Goal: Task Accomplishment & Management: Complete application form

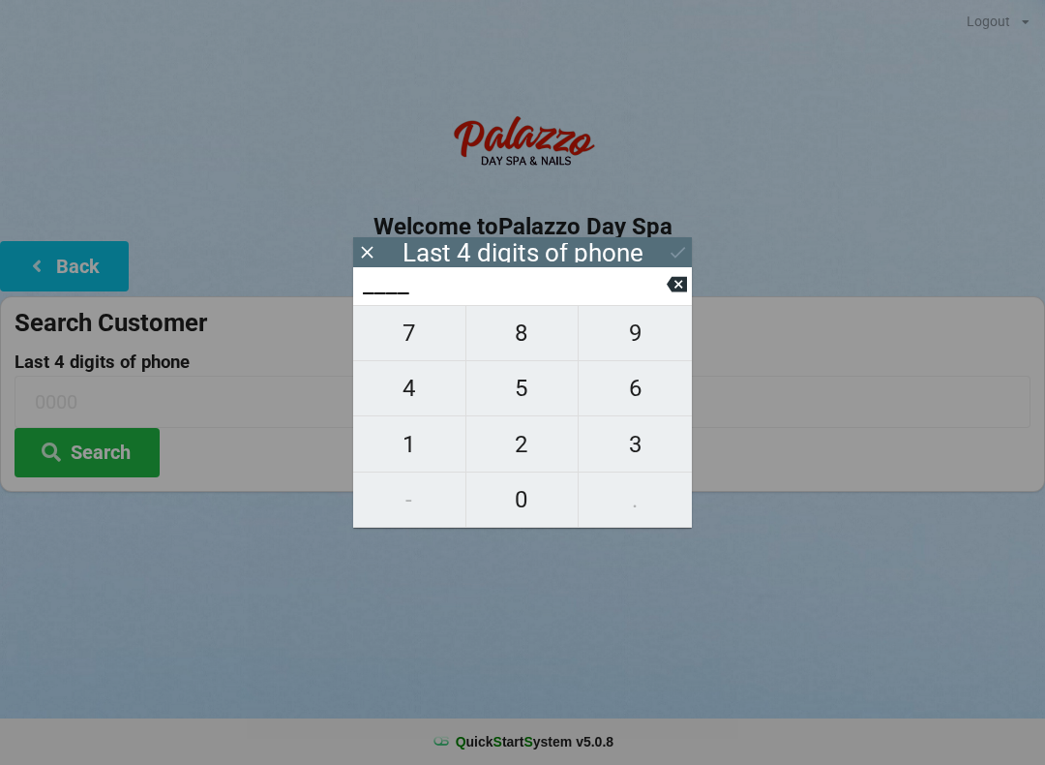
scroll to position [40, 37]
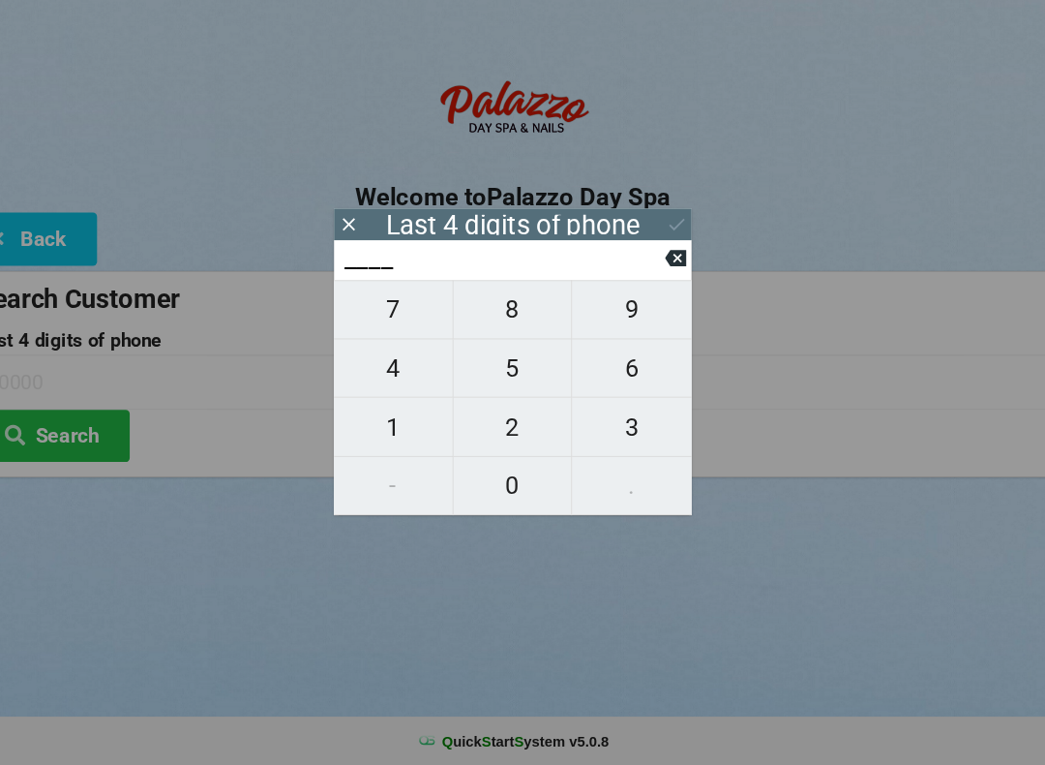
click at [495, 368] on span "5" at bounding box center [523, 388] width 112 height 41
type input "5___"
click at [624, 313] on span "9" at bounding box center [635, 333] width 113 height 41
type input "59__"
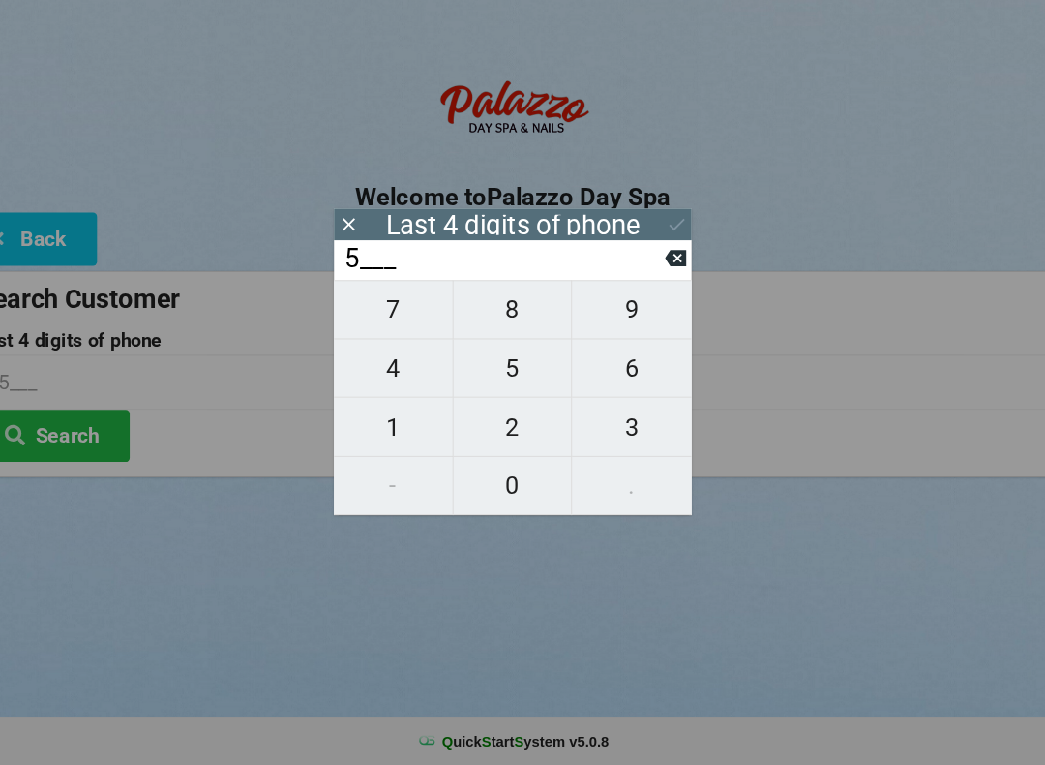
type input "59__"
click at [378, 368] on span "4" at bounding box center [409, 388] width 112 height 41
type input "594_"
click at [610, 368] on span "6" at bounding box center [635, 388] width 113 height 41
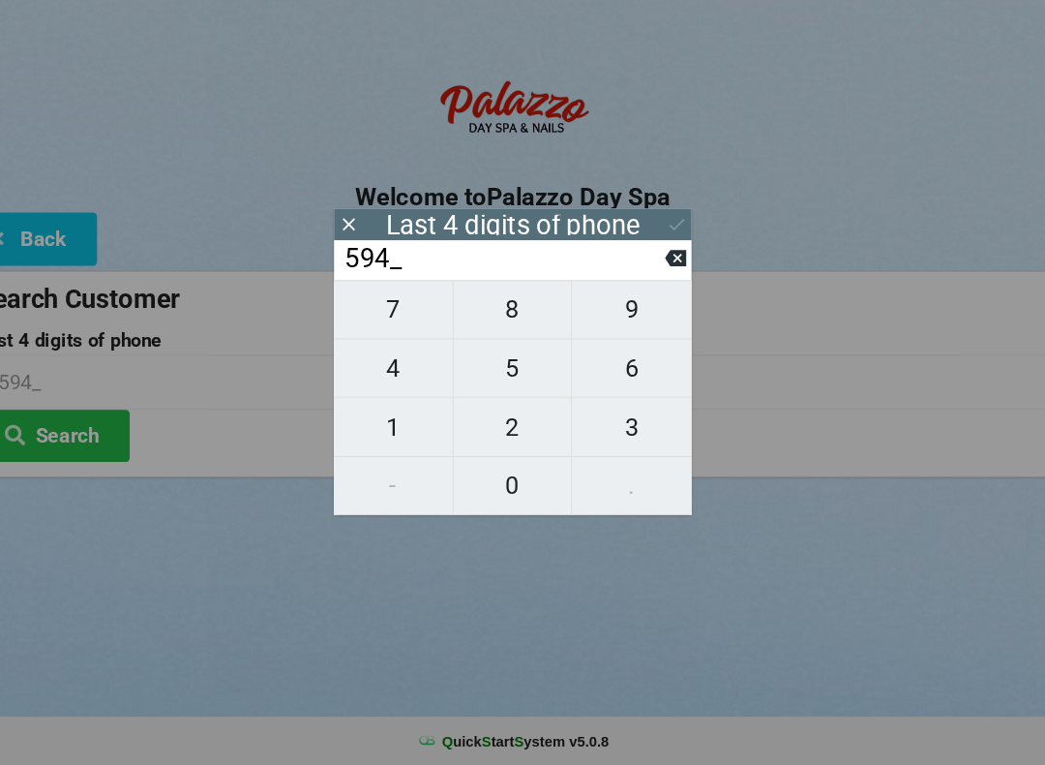
type input "5946"
click at [668, 242] on icon at bounding box center [678, 252] width 20 height 20
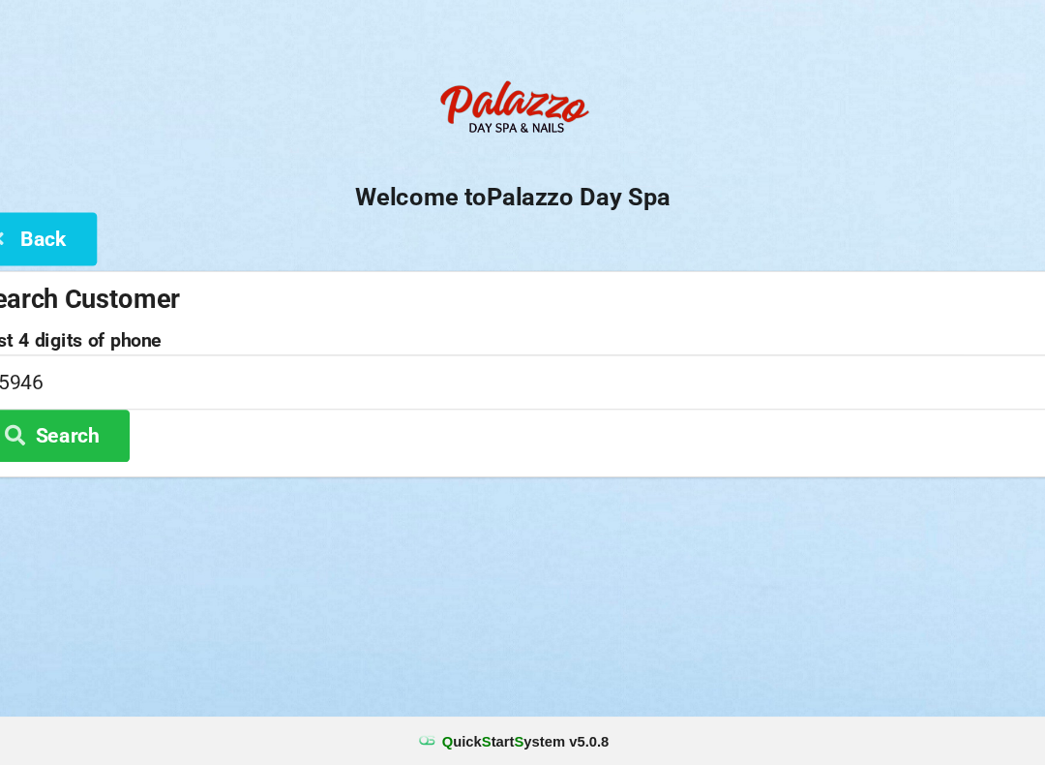
click at [92, 428] on button "Search" at bounding box center [87, 452] width 145 height 49
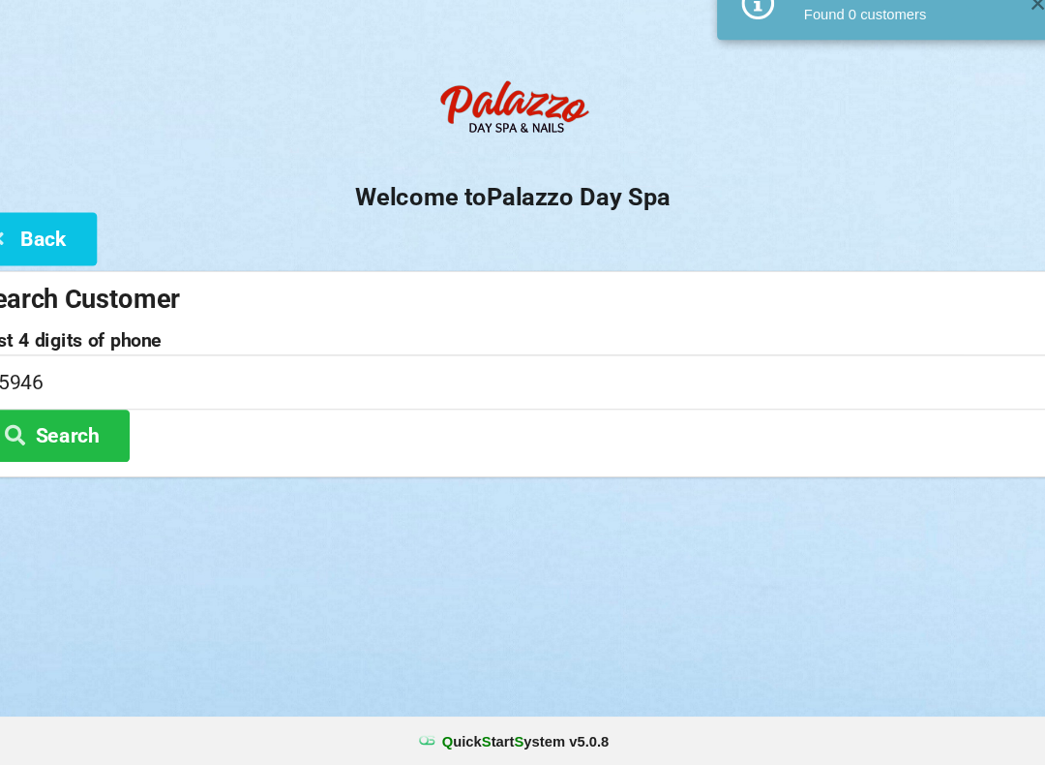
click at [75, 241] on button "Back" at bounding box center [64, 265] width 129 height 49
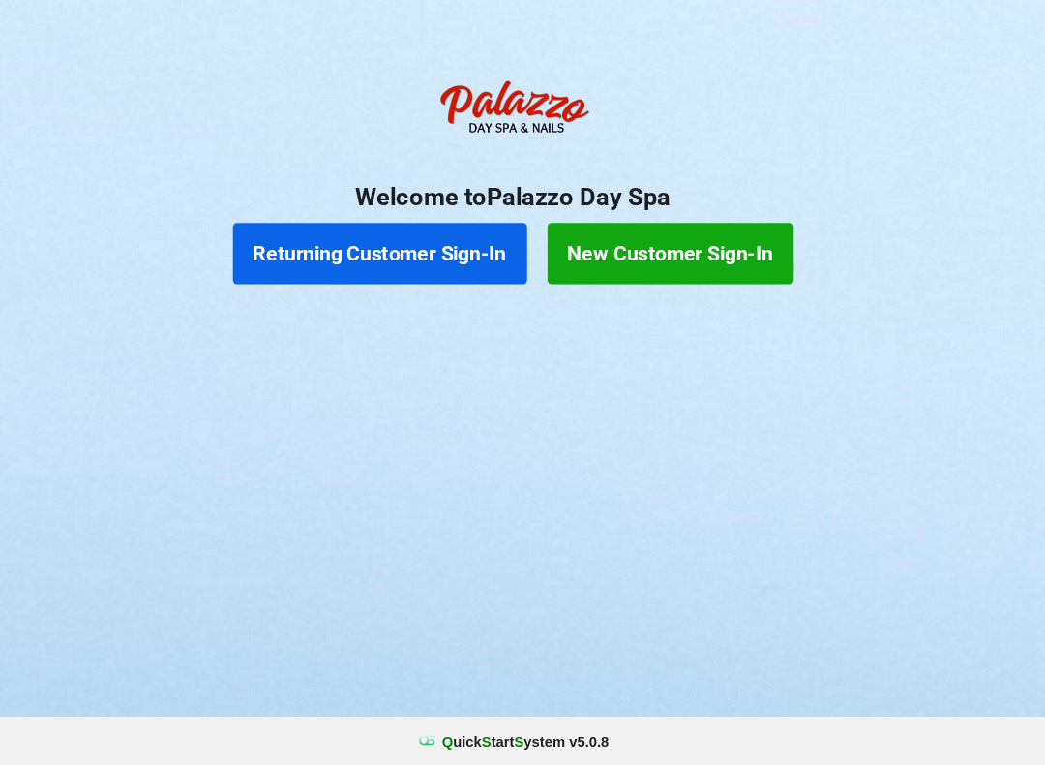
click at [676, 251] on button "New Customer Sign-In" at bounding box center [672, 280] width 233 height 58
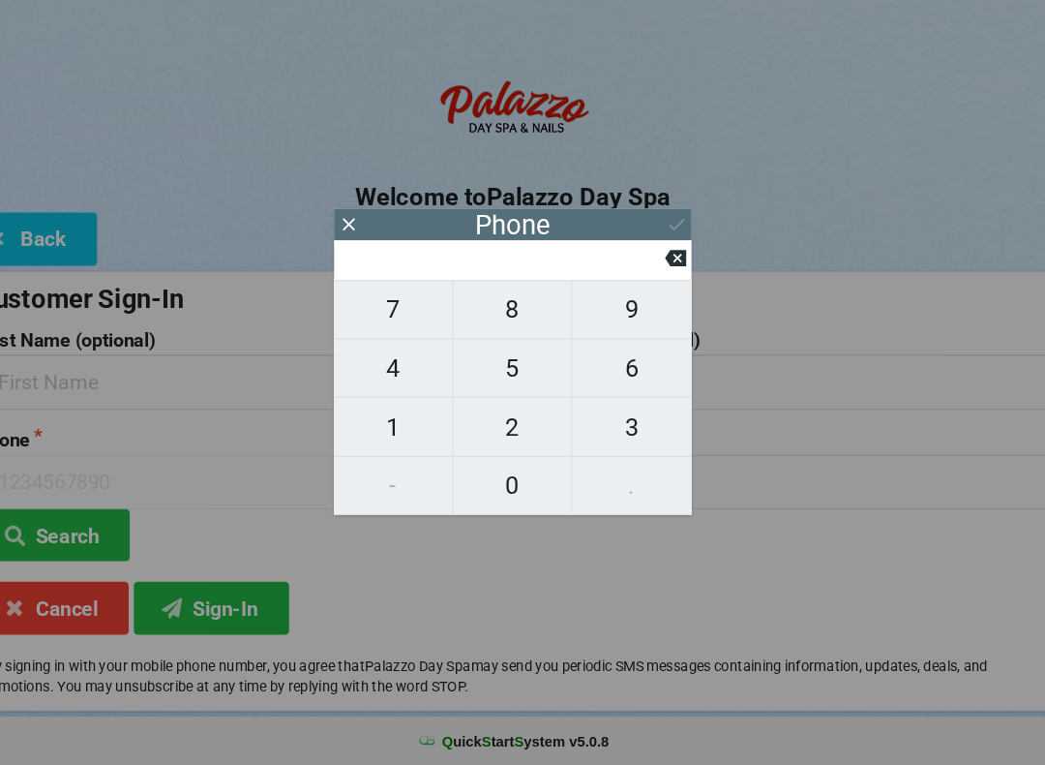
click at [381, 368] on span "4" at bounding box center [409, 388] width 112 height 41
type input "4"
click at [495, 479] on span "0" at bounding box center [523, 499] width 112 height 41
type input "40"
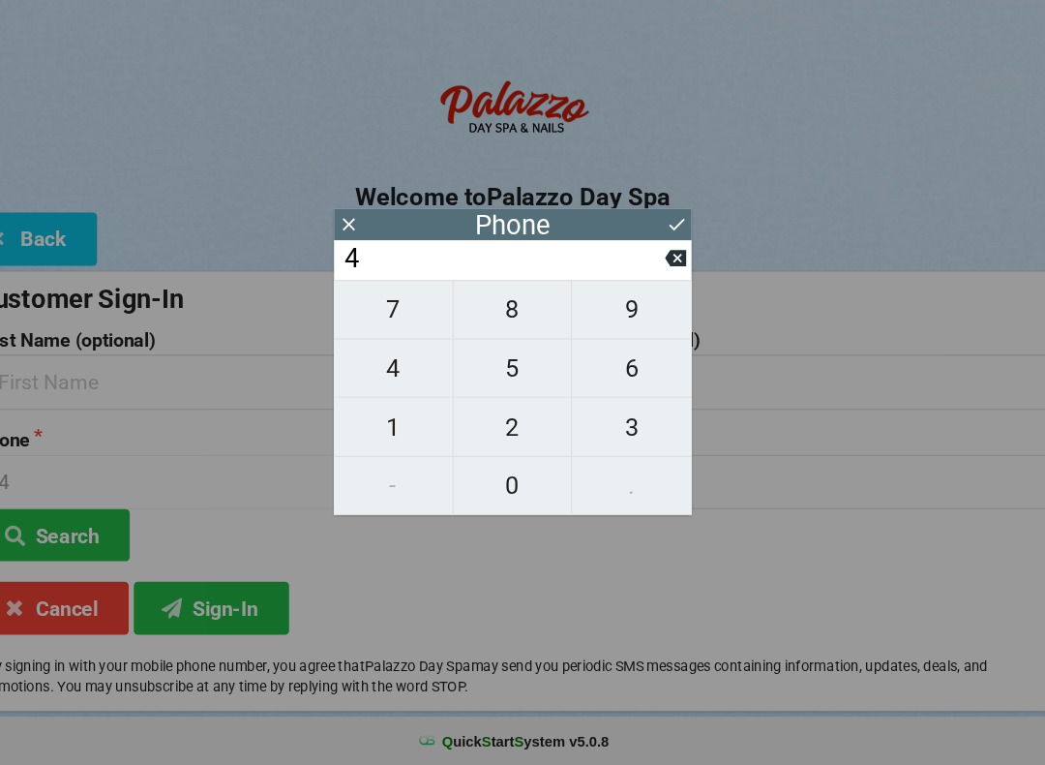
type input "40"
click at [383, 313] on span "7" at bounding box center [409, 333] width 112 height 41
type input "407"
click at [373, 314] on span "7" at bounding box center [409, 333] width 112 height 41
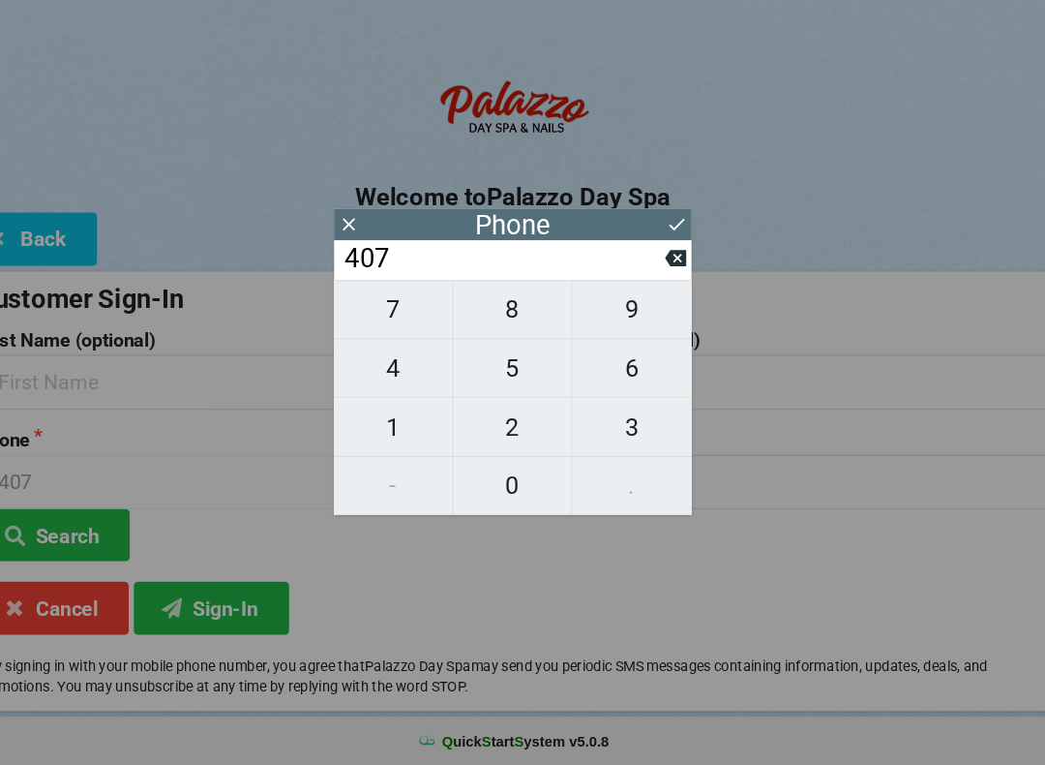
type input "4077"
click at [601, 368] on span "6" at bounding box center [635, 388] width 113 height 41
type input "40776"
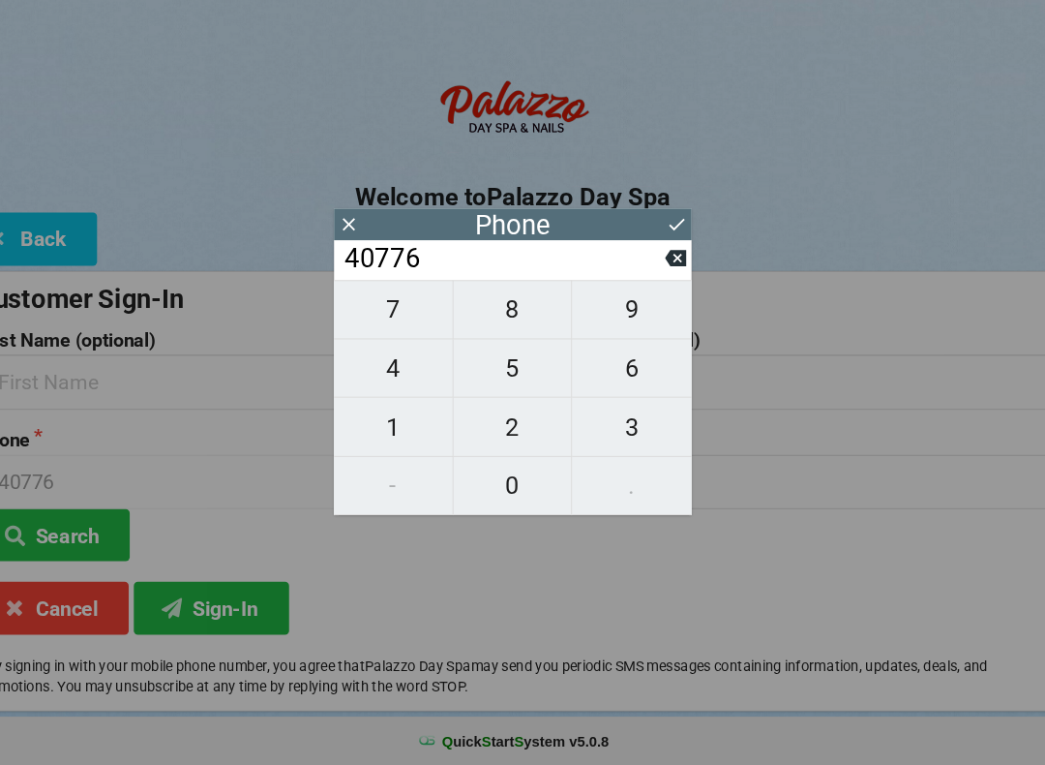
click at [491, 368] on span "5" at bounding box center [523, 388] width 112 height 41
type input "407765"
click at [479, 368] on span "5" at bounding box center [523, 388] width 112 height 41
type input "4077655"
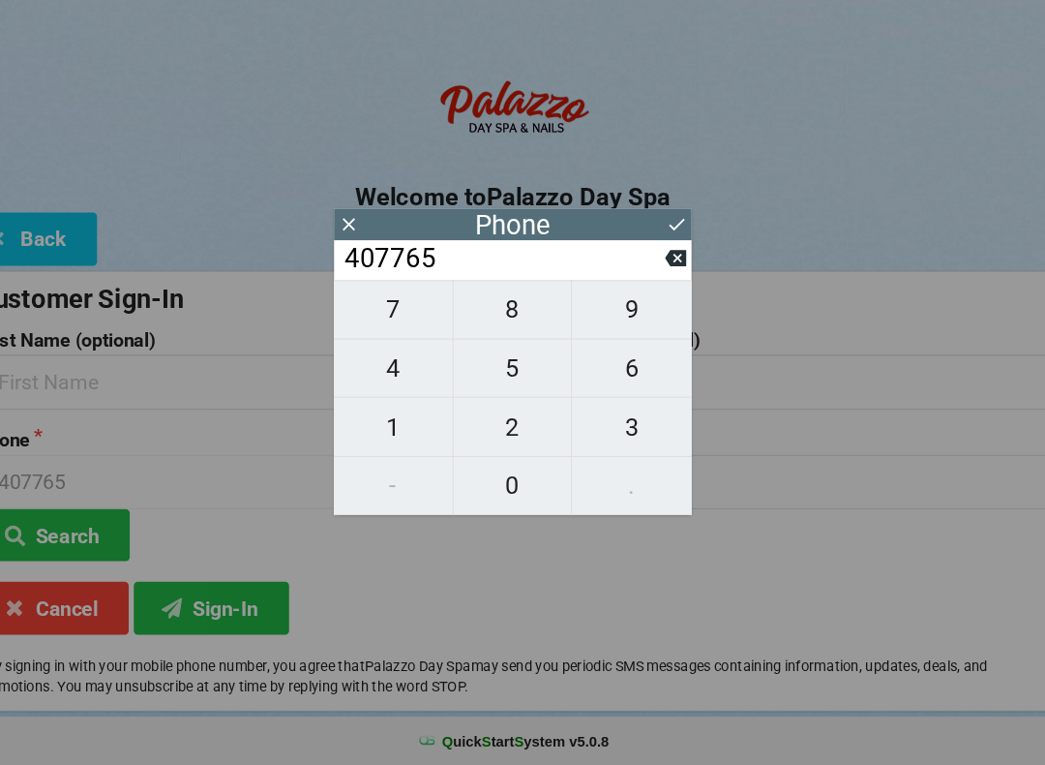
type input "4077655"
click at [616, 313] on span "9" at bounding box center [635, 333] width 113 height 41
type input "40776559"
click at [602, 368] on span "6" at bounding box center [635, 388] width 113 height 41
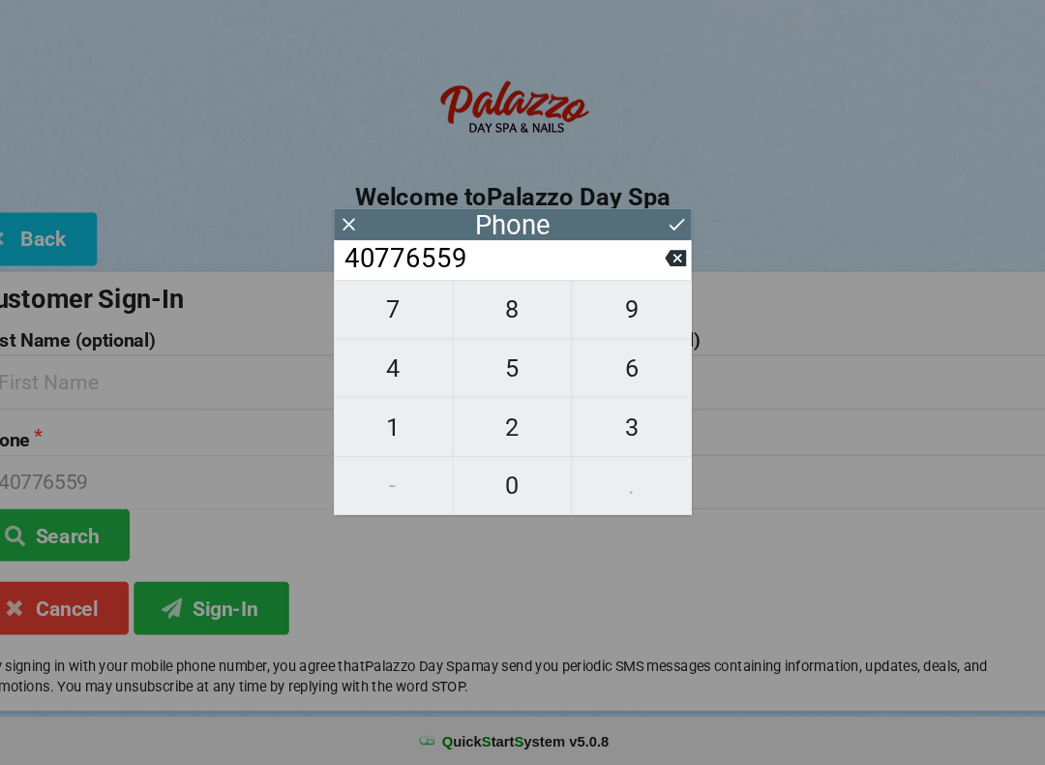
type input "407765596"
click at [667, 274] on icon at bounding box center [677, 284] width 20 height 20
click at [667, 277] on icon at bounding box center [677, 284] width 20 height 15
click at [604, 313] on span "9" at bounding box center [635, 333] width 113 height 41
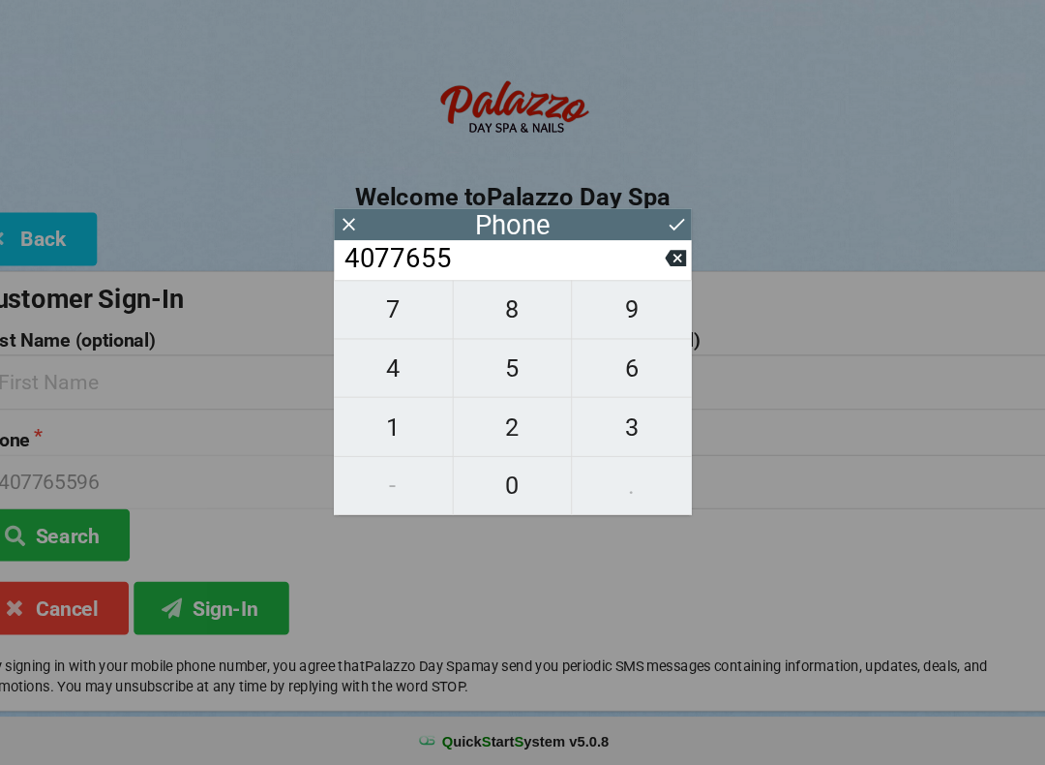
type input "40776559"
click at [381, 368] on span "4" at bounding box center [409, 388] width 112 height 41
type input "407765594"
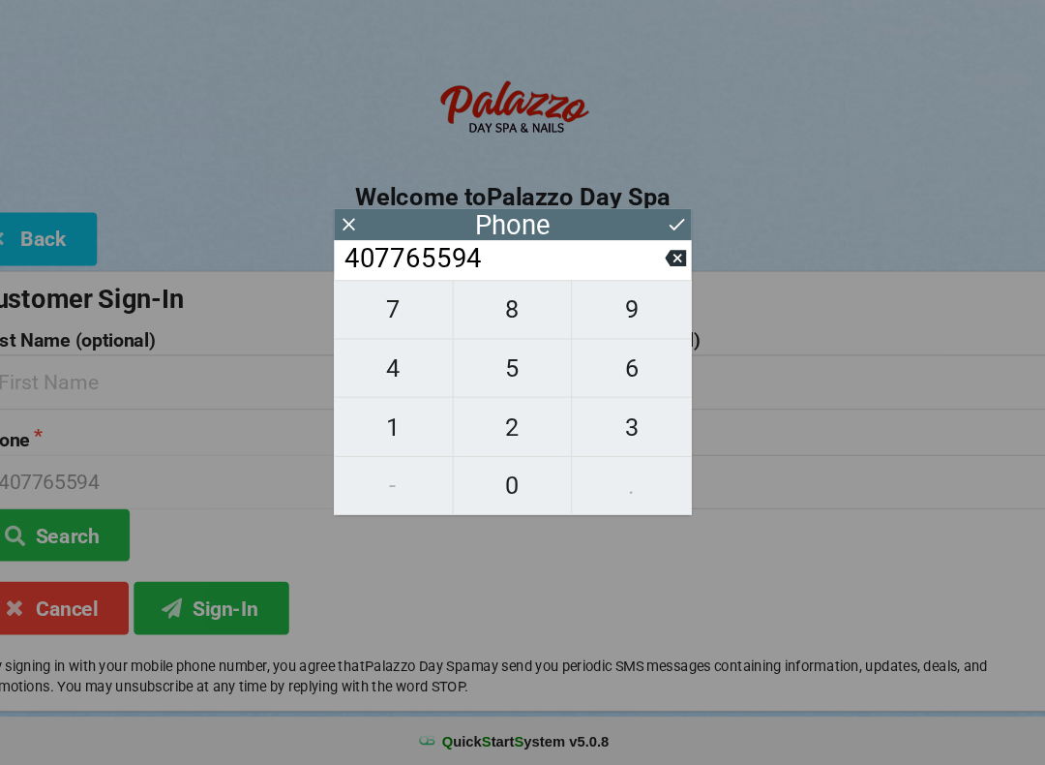
click at [600, 368] on span "6" at bounding box center [635, 388] width 113 height 41
type input "4077655946"
click at [668, 242] on icon at bounding box center [678, 252] width 20 height 20
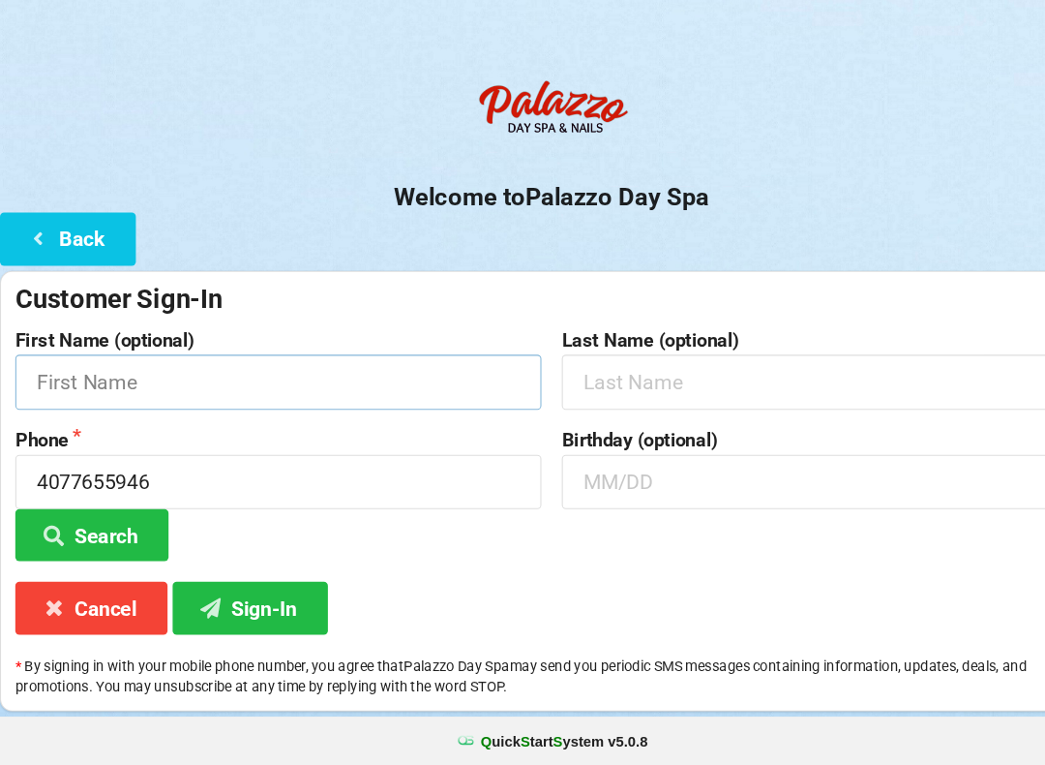
click at [395, 376] on input "text" at bounding box center [264, 401] width 499 height 51
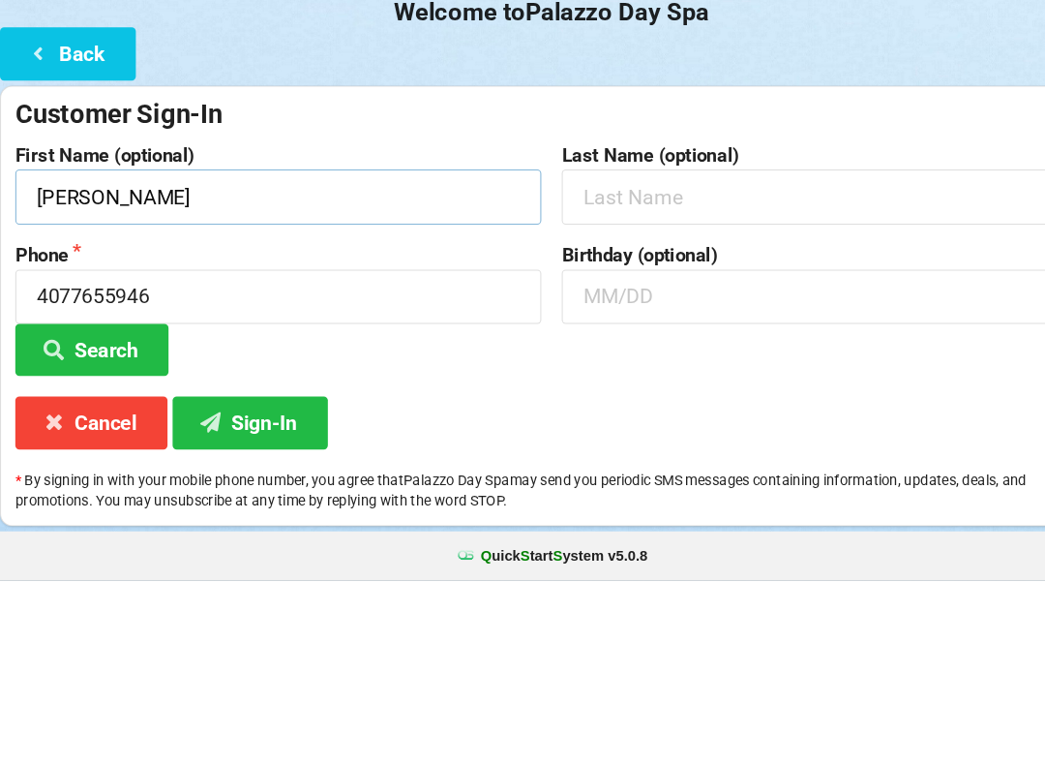
type input "[PERSON_NAME]"
click at [780, 376] on input "text" at bounding box center [781, 401] width 499 height 51
click at [726, 470] on input "text" at bounding box center [781, 495] width 499 height 51
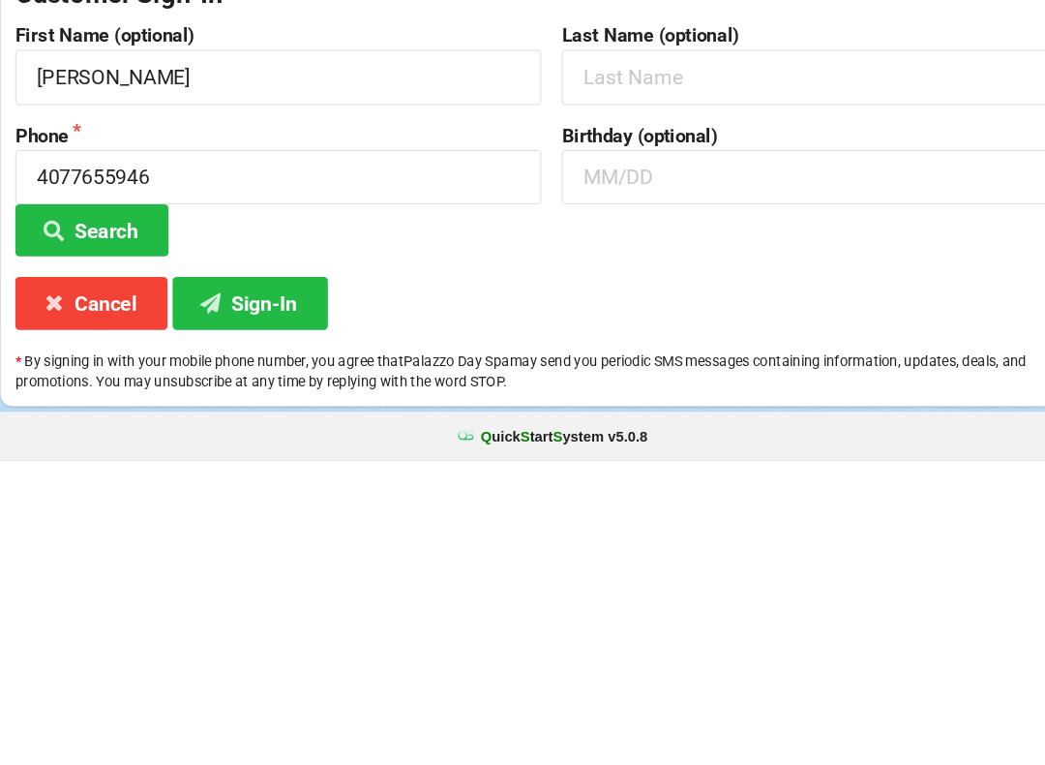
click at [271, 590] on button "Sign-In" at bounding box center [237, 614] width 147 height 49
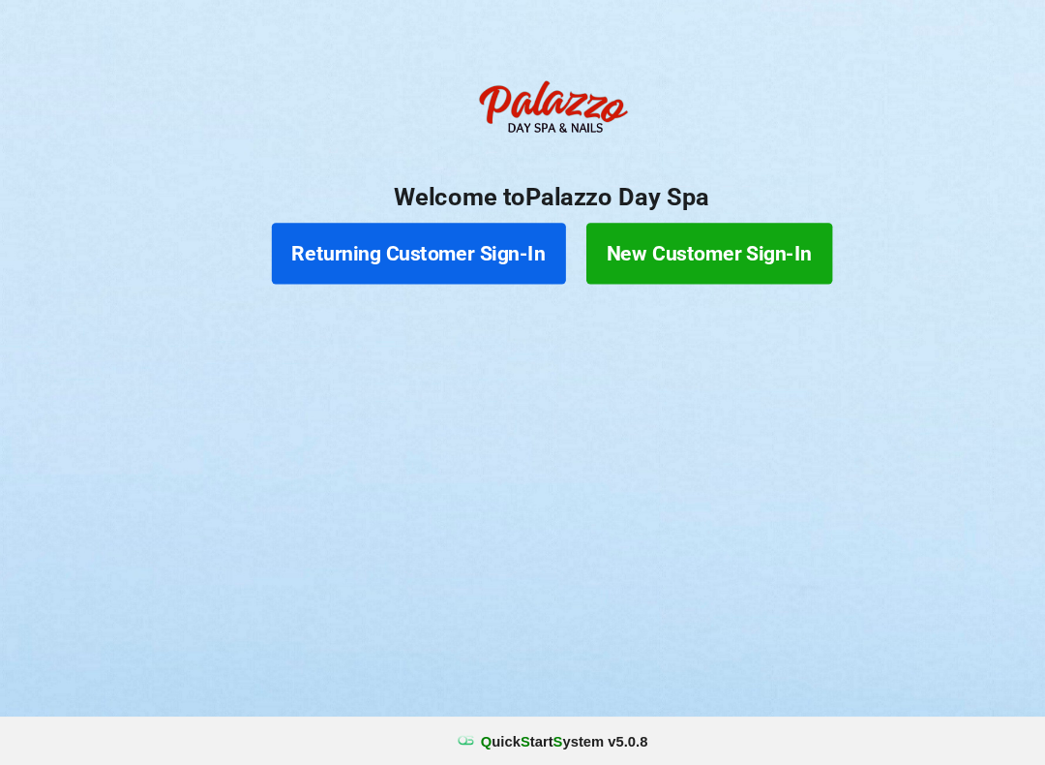
click at [454, 251] on button "Returning Customer Sign-In" at bounding box center [396, 280] width 279 height 58
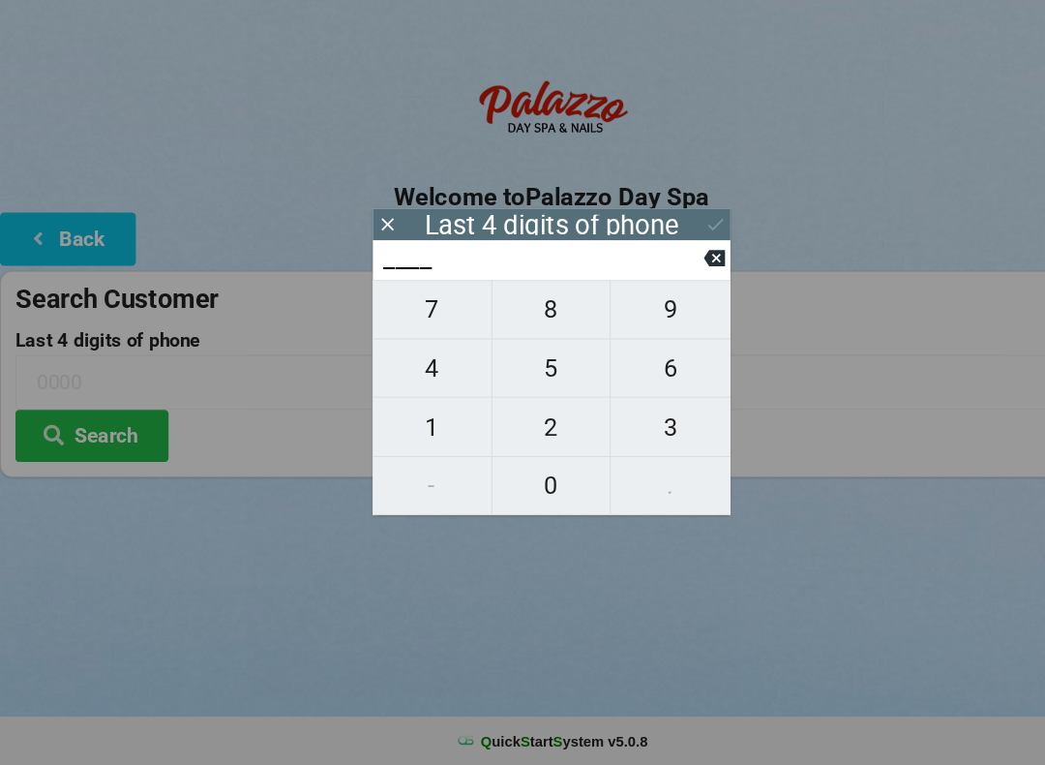
click at [510, 479] on span "0" at bounding box center [523, 499] width 112 height 41
type input "0___"
click at [637, 424] on span "3" at bounding box center [635, 444] width 113 height 41
type input "03__"
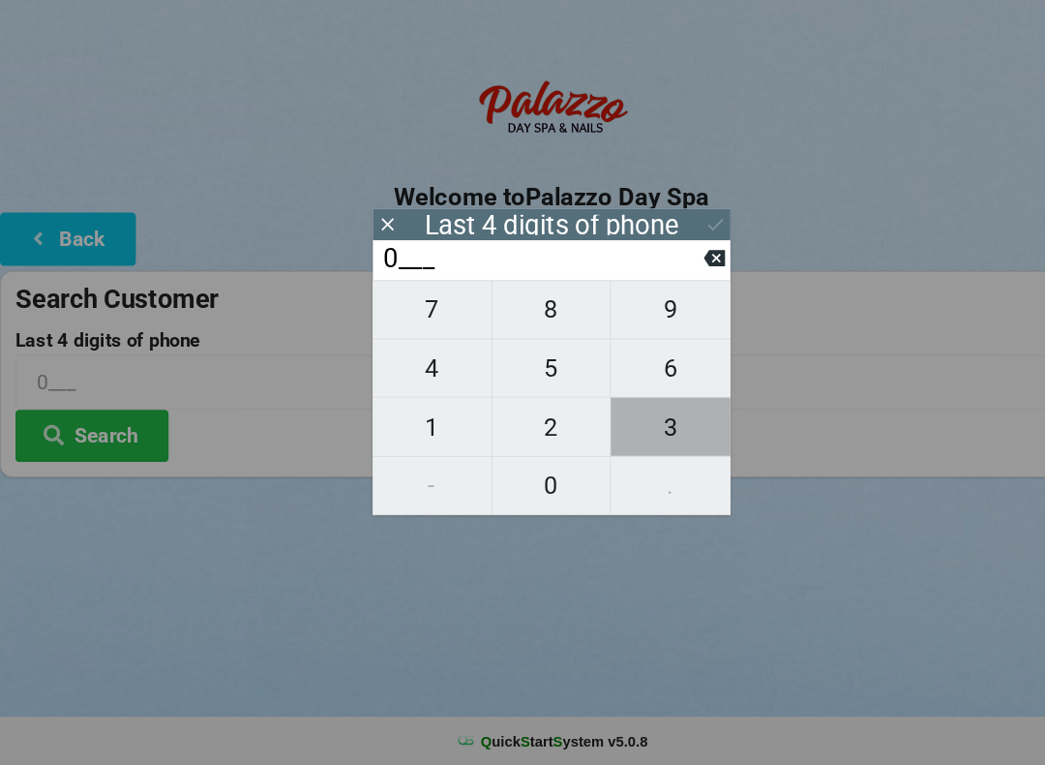
type input "03__"
click at [417, 313] on span "7" at bounding box center [409, 333] width 112 height 41
type input "037_"
click at [682, 274] on icon at bounding box center [677, 284] width 20 height 20
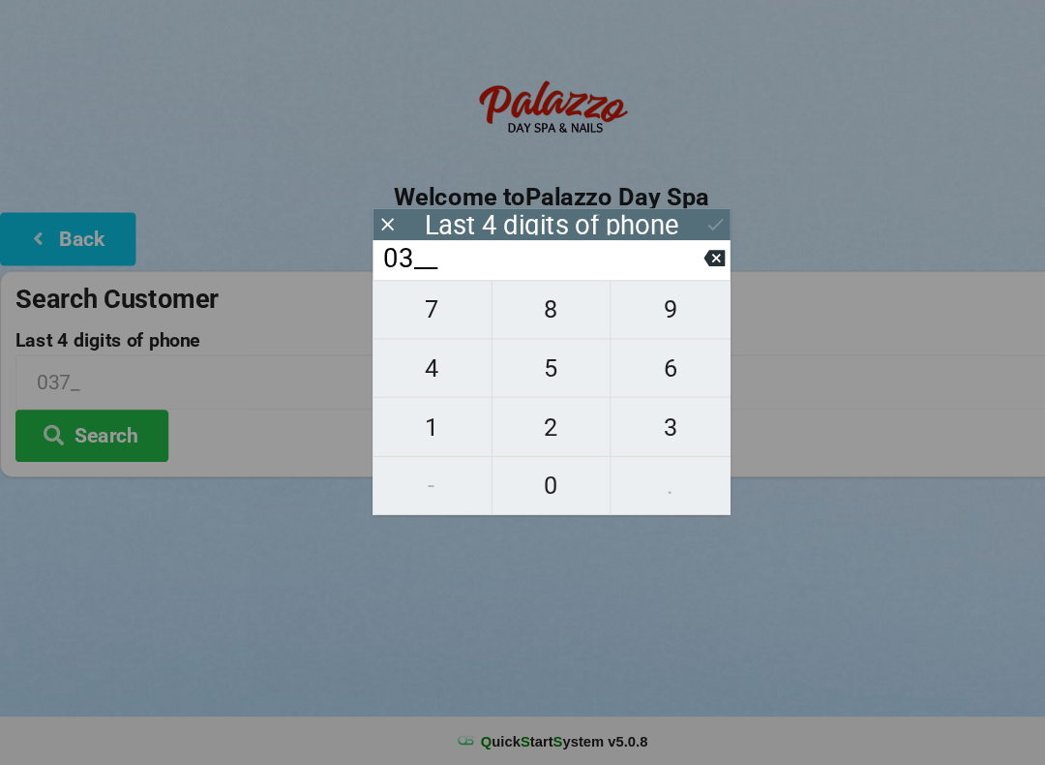
click at [665, 269] on input "03__" at bounding box center [514, 284] width 306 height 31
click at [655, 269] on input "03__" at bounding box center [514, 284] width 306 height 31
click at [666, 269] on input "03__" at bounding box center [514, 284] width 306 height 31
click at [657, 269] on input "03__" at bounding box center [514, 284] width 306 height 31
click at [680, 277] on icon at bounding box center [677, 284] width 20 height 15
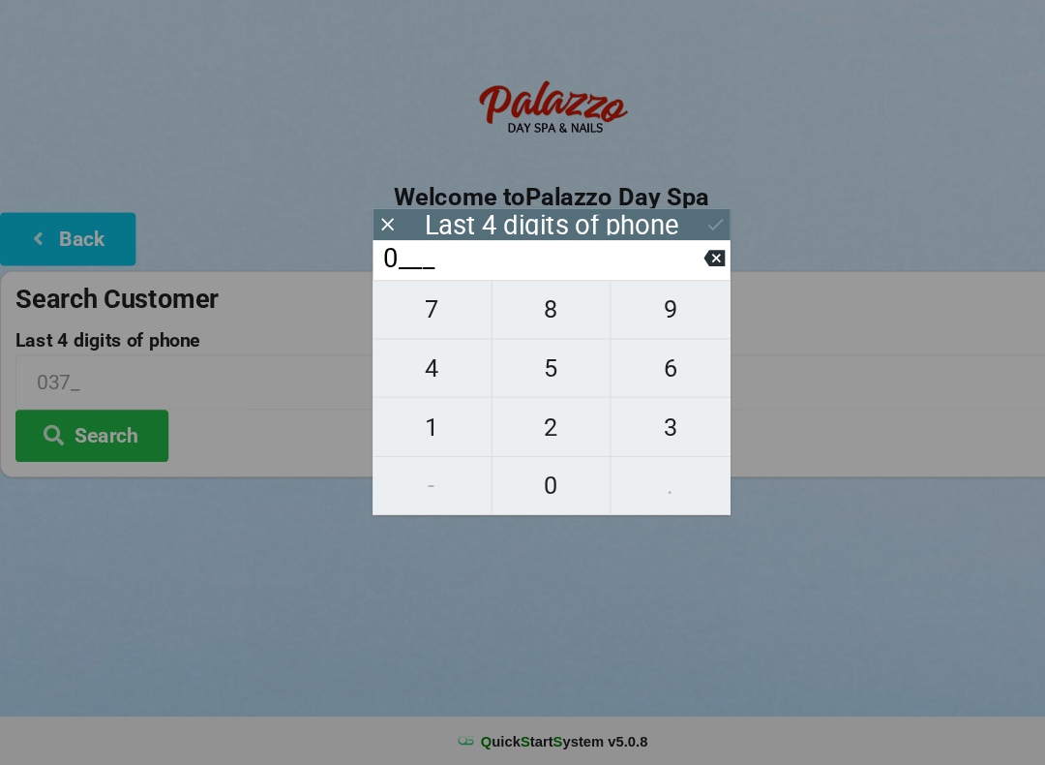
click at [663, 269] on input "0___" at bounding box center [514, 284] width 306 height 31
click at [655, 269] on input "0___" at bounding box center [514, 284] width 306 height 31
click at [662, 269] on input "0___" at bounding box center [514, 284] width 306 height 31
click at [666, 269] on input "0___" at bounding box center [514, 284] width 306 height 31
click at [682, 277] on icon at bounding box center [677, 284] width 20 height 15
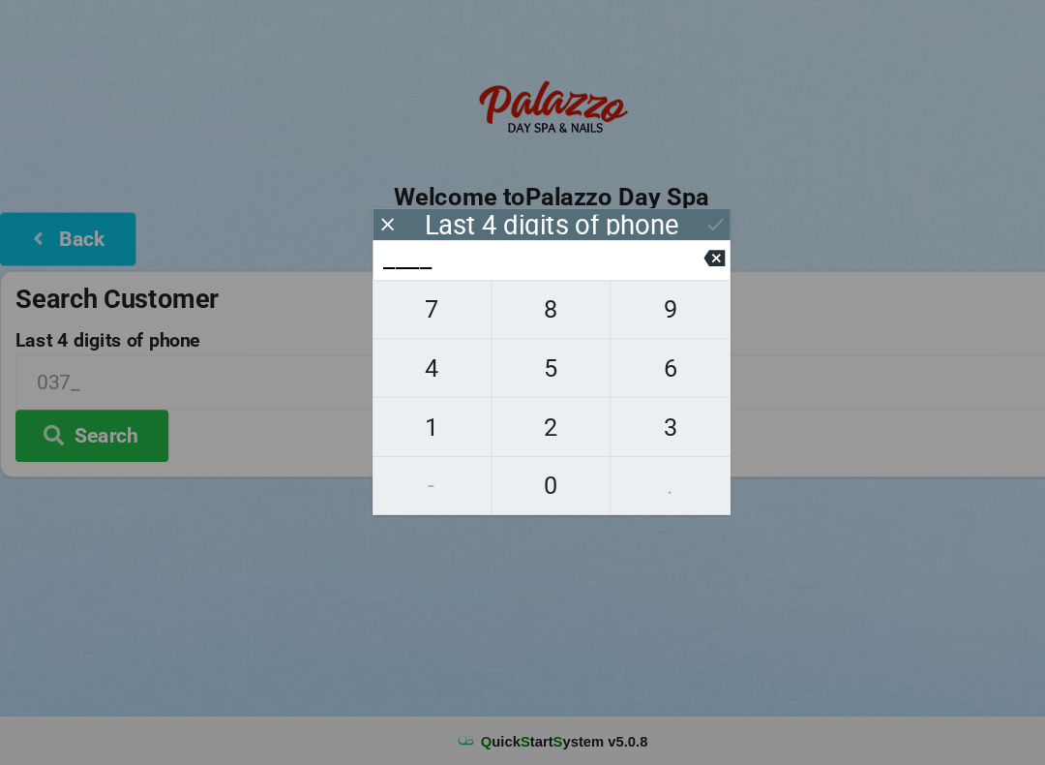
click at [645, 424] on span "3" at bounding box center [635, 444] width 113 height 41
type input "3___"
click at [527, 314] on span "8" at bounding box center [523, 333] width 112 height 41
type input "38__"
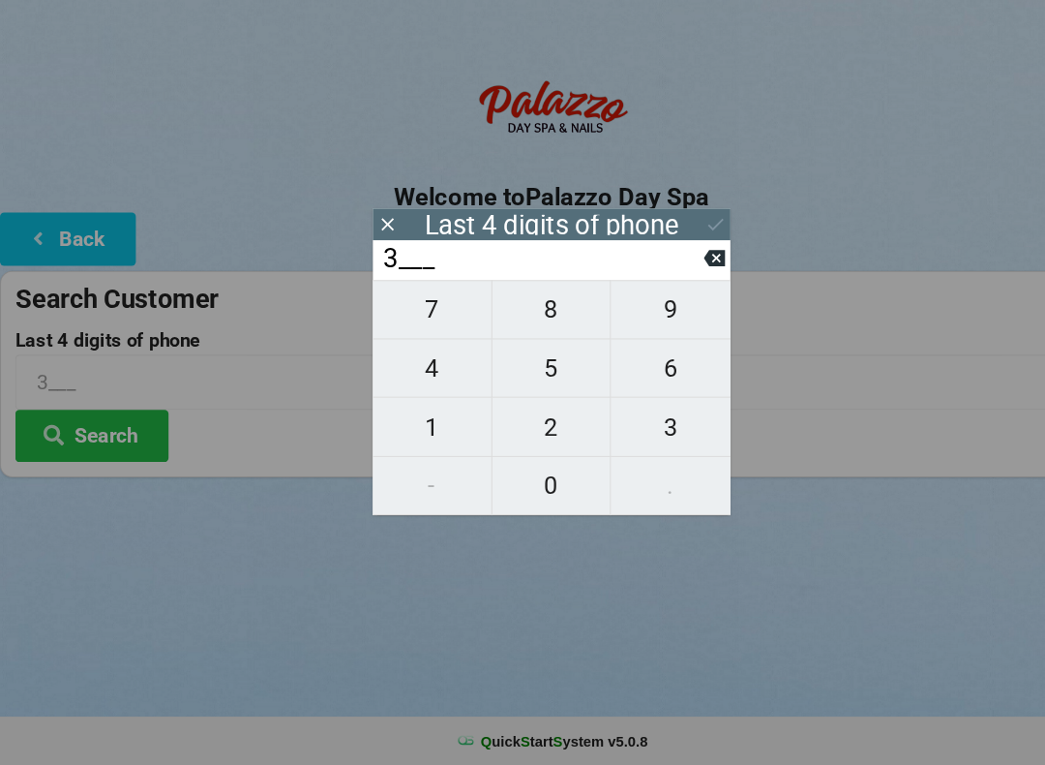
type input "38__"
click at [435, 313] on span "7" at bounding box center [409, 333] width 112 height 41
type input "387_"
click at [417, 313] on span "7" at bounding box center [409, 333] width 112 height 41
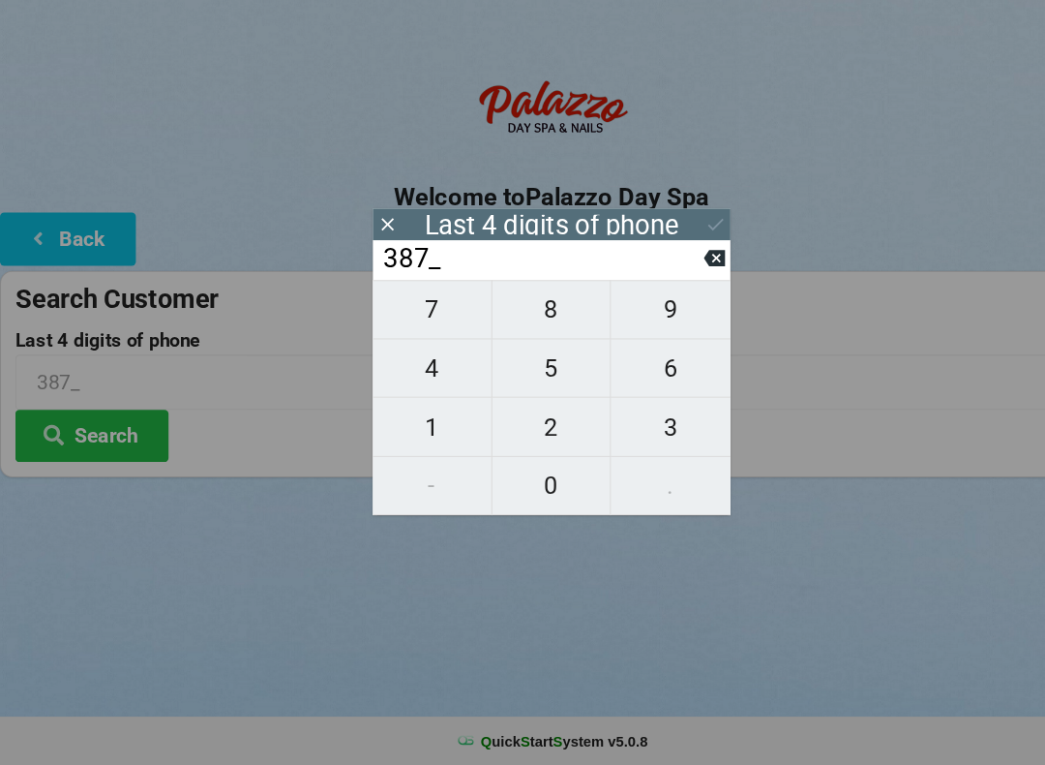
type input "3877"
click at [676, 242] on icon at bounding box center [678, 252] width 20 height 20
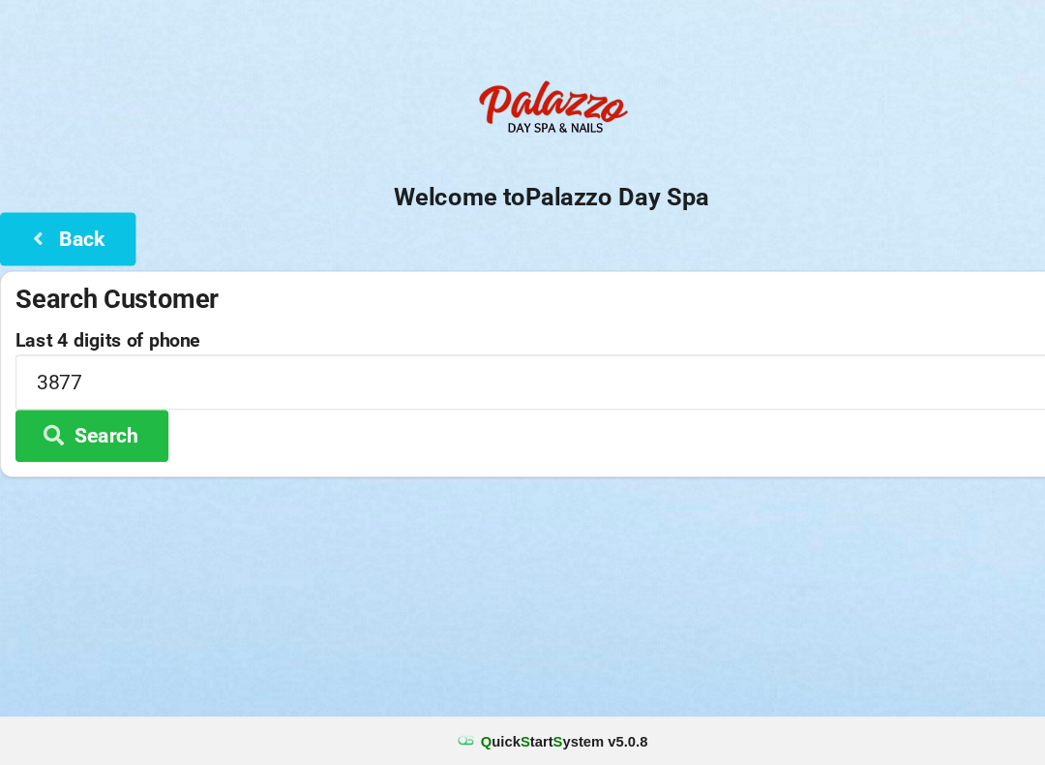
click at [67, 434] on button "Search" at bounding box center [87, 452] width 145 height 49
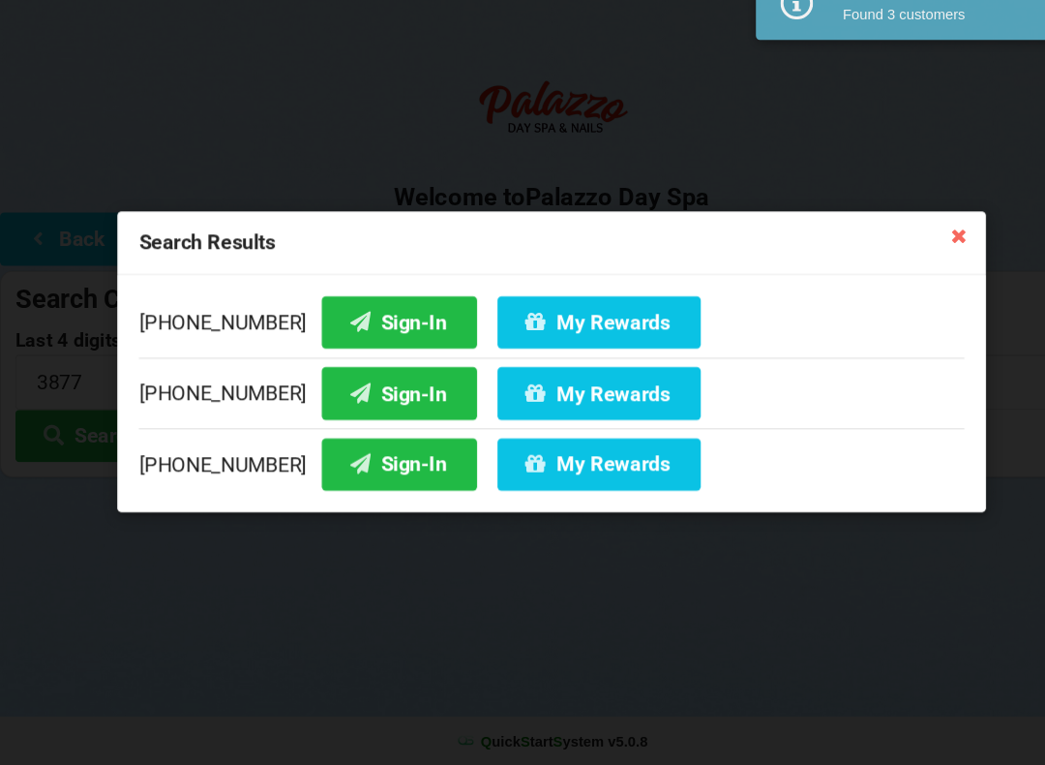
click at [364, 320] on button "Sign-In" at bounding box center [378, 344] width 147 height 49
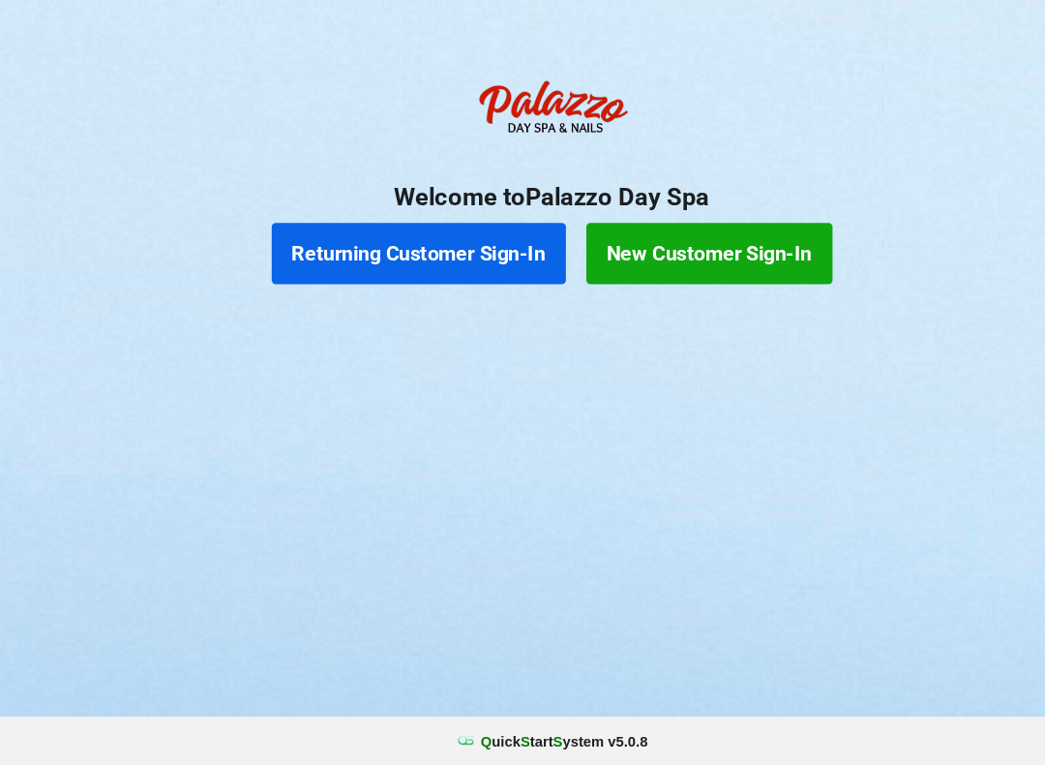
click at [330, 251] on button "Returning Customer Sign-In" at bounding box center [396, 280] width 279 height 58
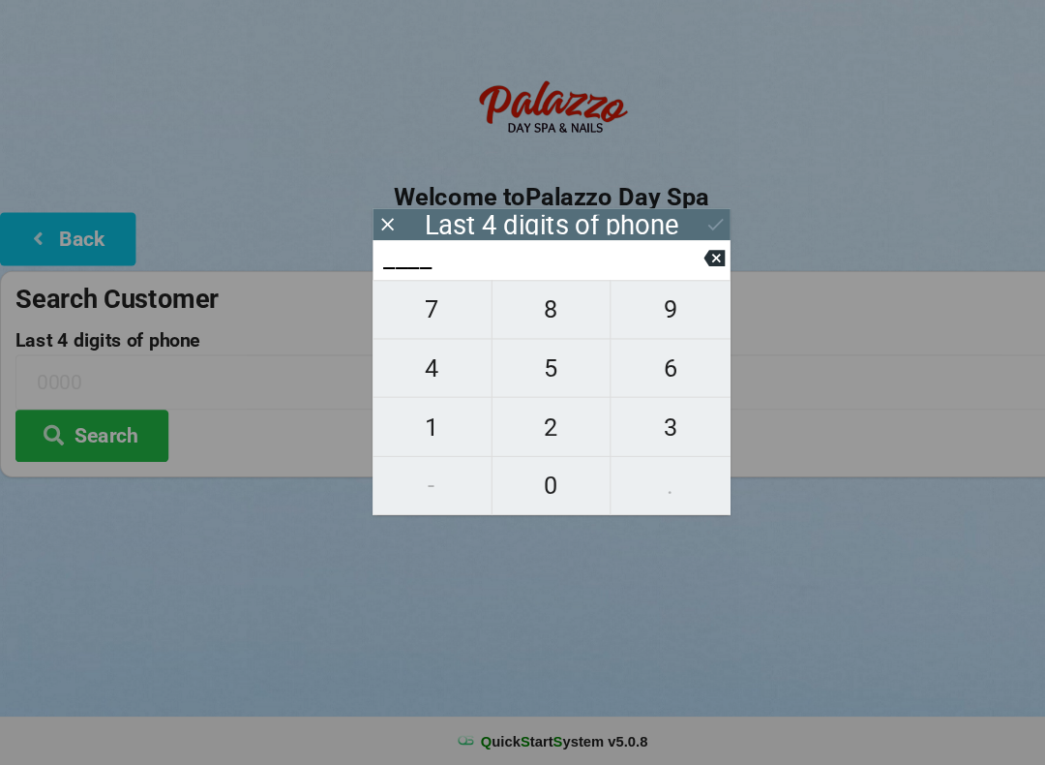
click at [504, 314] on span "8" at bounding box center [523, 333] width 112 height 41
type input "8___"
click at [525, 368] on span "5" at bounding box center [523, 388] width 112 height 41
type input "85__"
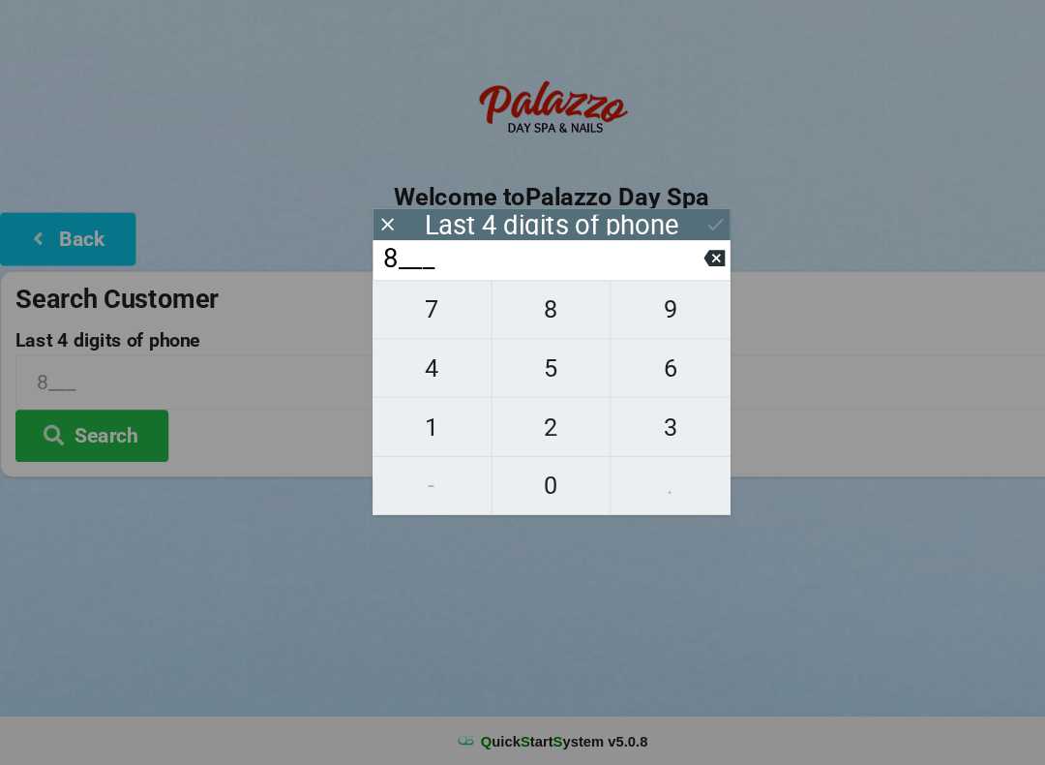
type input "85__"
click at [504, 318] on span "8" at bounding box center [523, 333] width 112 height 41
type input "858_"
click at [408, 313] on span "7" at bounding box center [409, 333] width 112 height 41
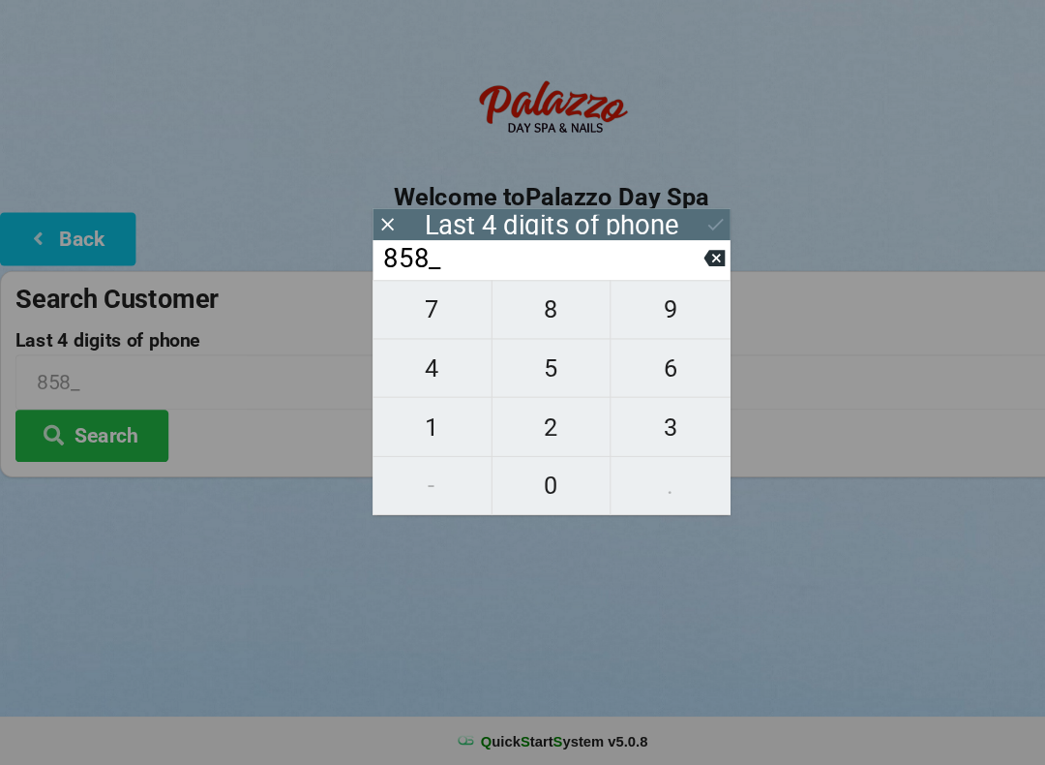
type input "8587"
click at [668, 242] on icon at bounding box center [678, 252] width 20 height 20
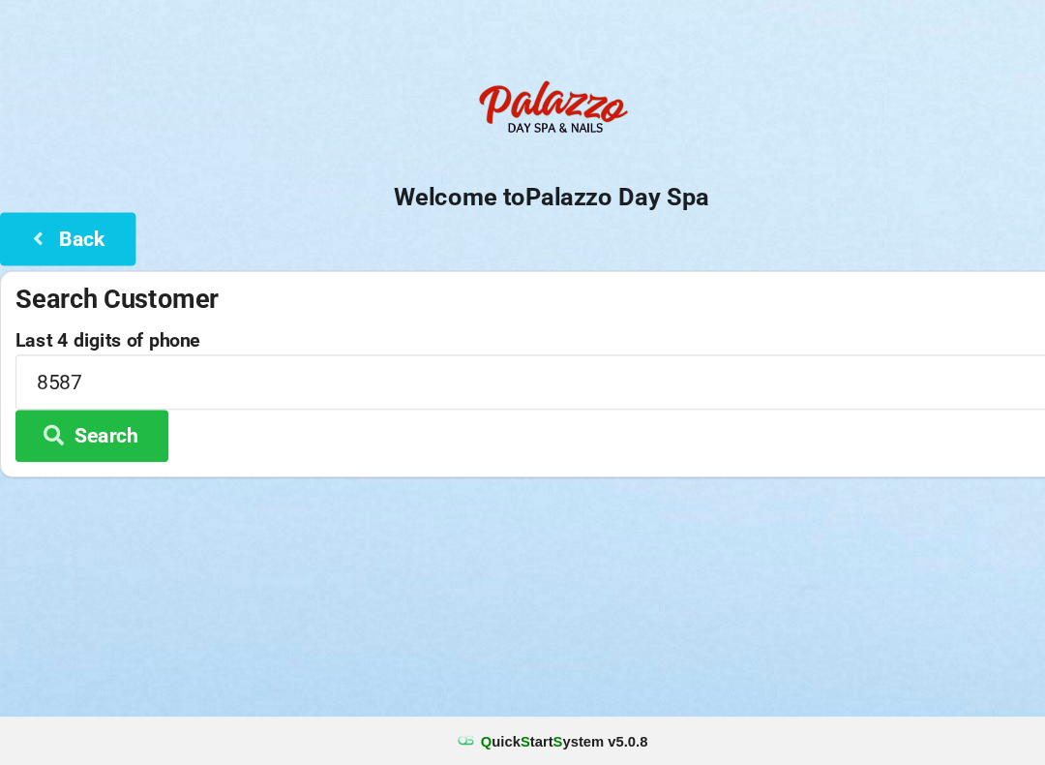
click at [76, 428] on button "Search" at bounding box center [87, 452] width 145 height 49
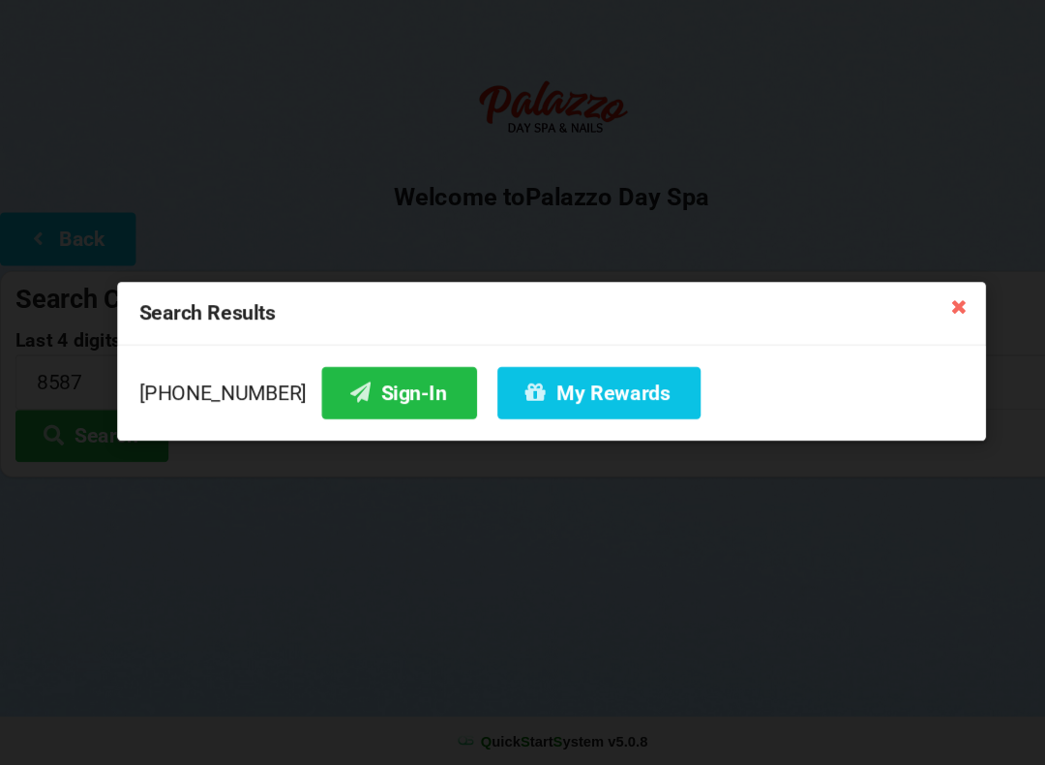
click at [324, 387] on button "Sign-In" at bounding box center [378, 411] width 147 height 49
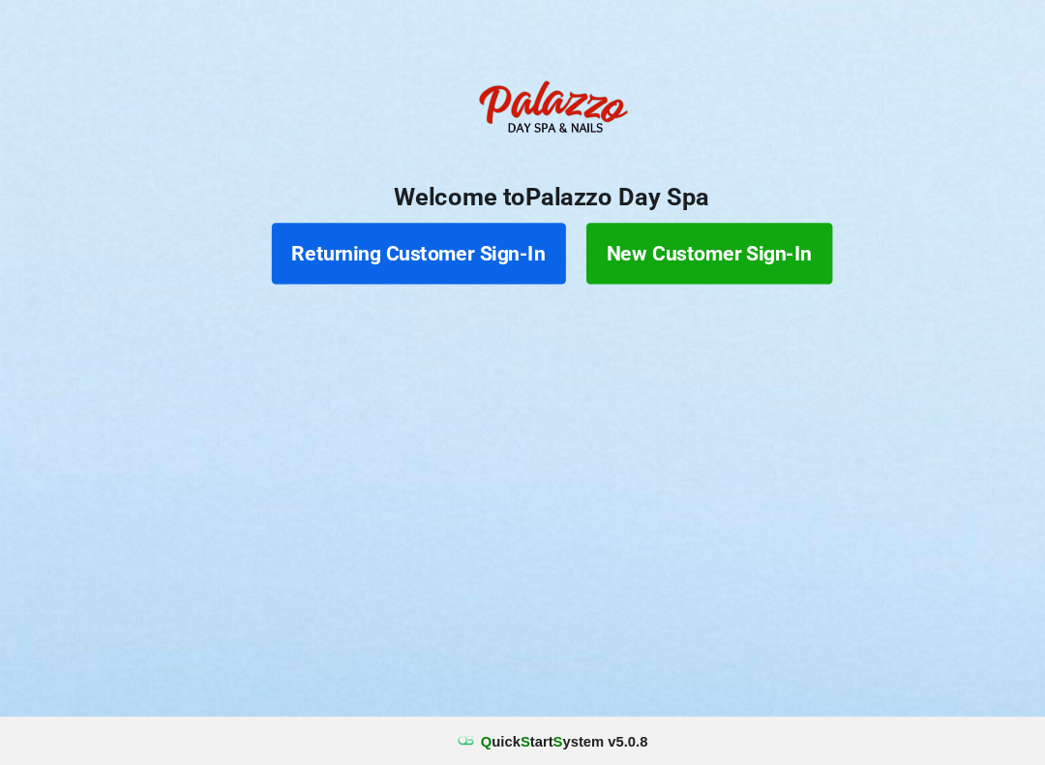
click at [381, 251] on button "Returning Customer Sign-In" at bounding box center [396, 280] width 279 height 58
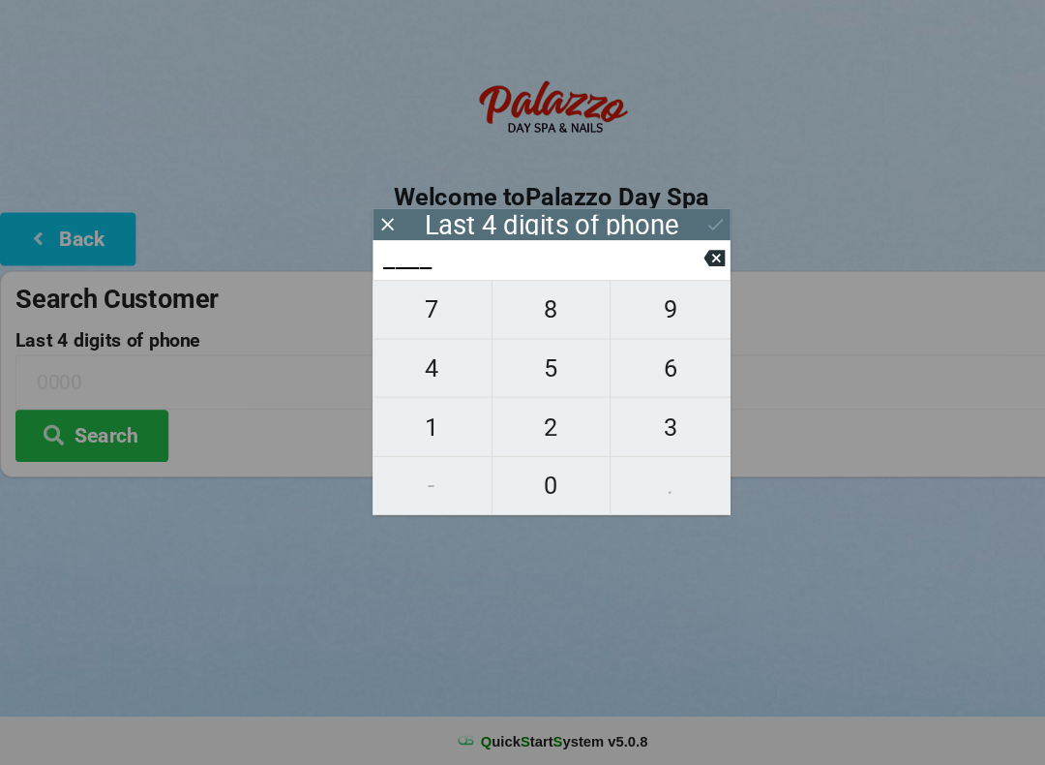
click at [419, 313] on span "7" at bounding box center [409, 333] width 112 height 41
type input "7___"
click at [418, 313] on span "7" at bounding box center [409, 333] width 112 height 41
type input "77__"
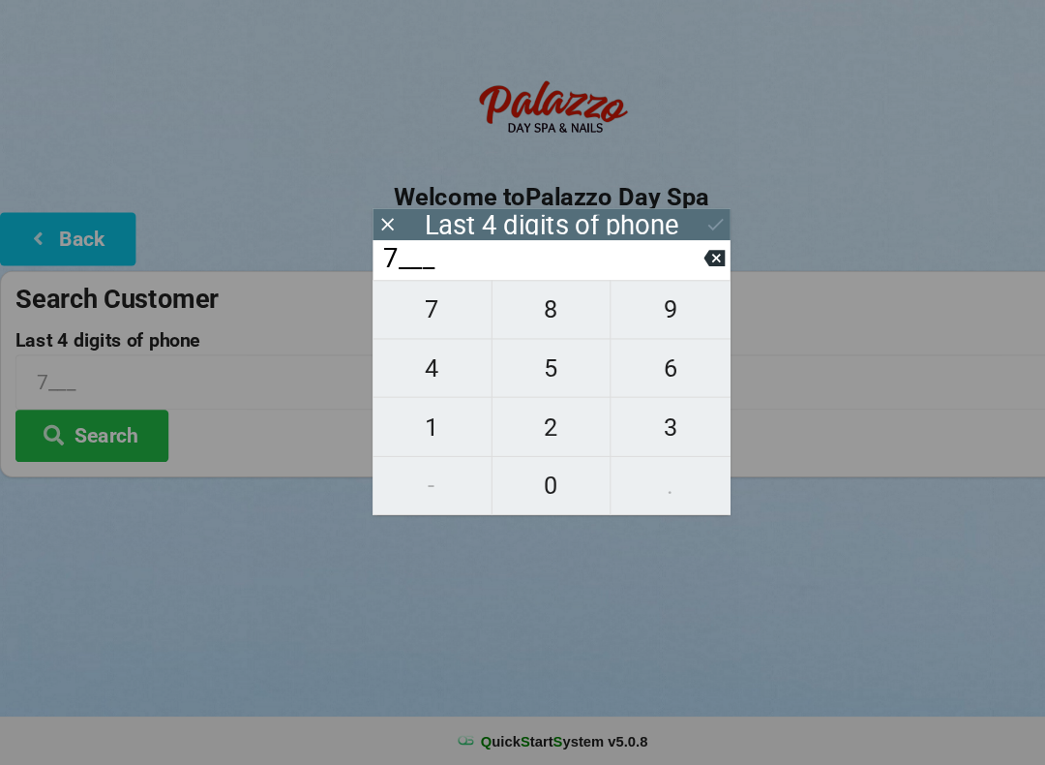
type input "77__"
click at [676, 274] on icon at bounding box center [677, 284] width 20 height 20
click at [668, 274] on icon at bounding box center [677, 284] width 20 height 20
click at [523, 479] on span "0" at bounding box center [523, 499] width 112 height 41
type input "0___"
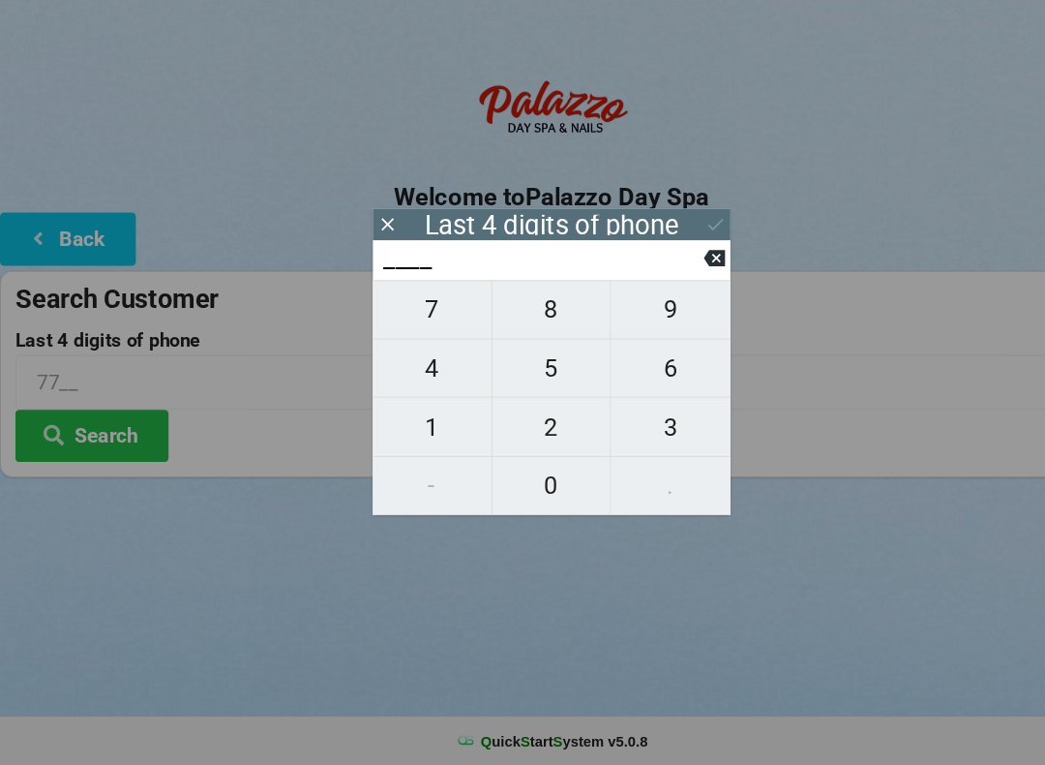
type input "0___"
click at [629, 424] on span "3" at bounding box center [635, 444] width 113 height 41
type input "03__"
click at [529, 424] on span "2" at bounding box center [523, 444] width 112 height 41
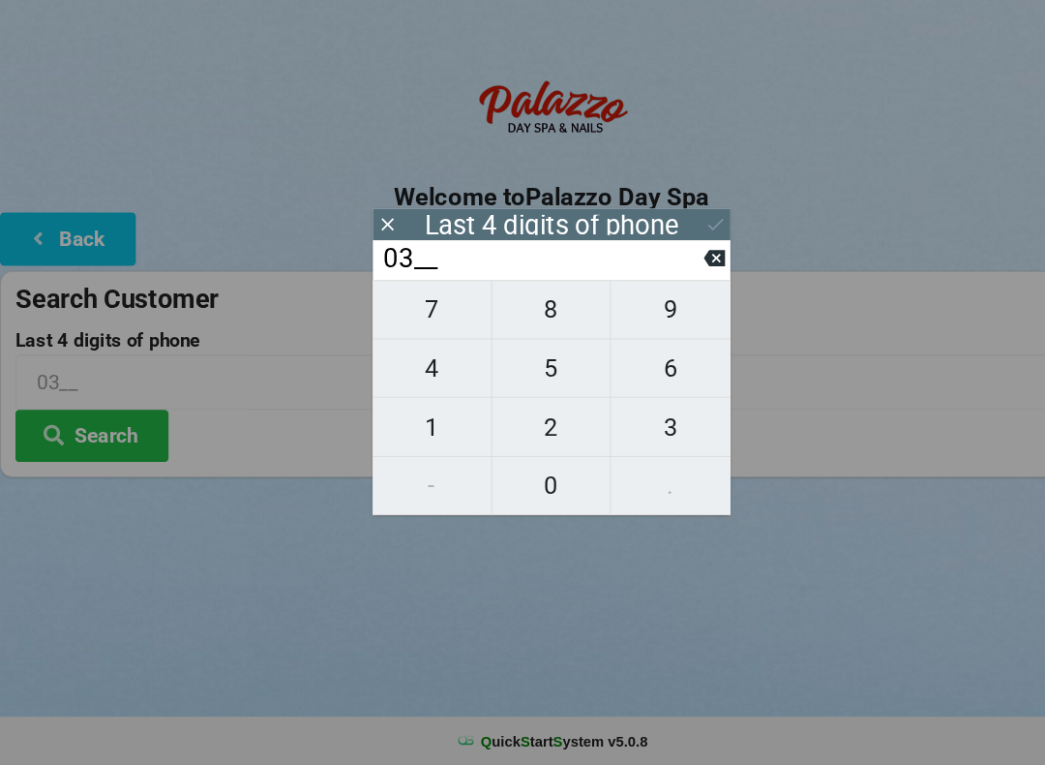
type input "032_"
click at [620, 424] on span "3" at bounding box center [635, 444] width 113 height 41
type input "0323"
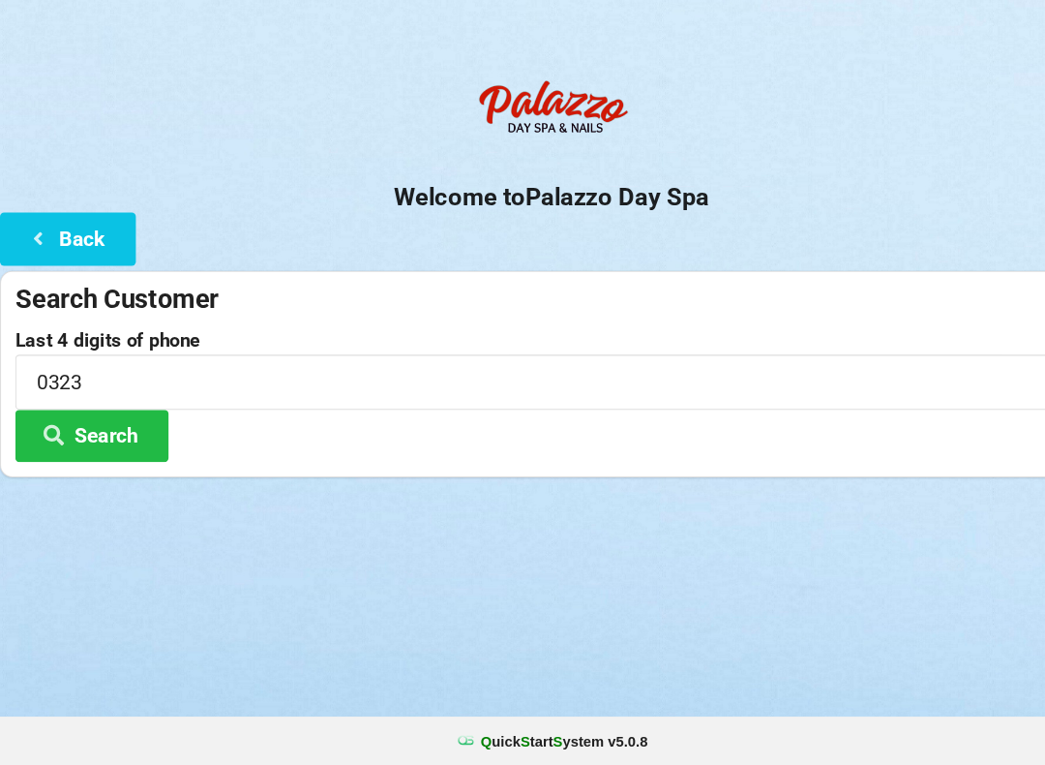
click at [801, 573] on div "Logout Logout Sign-In Welcome to Palazzo Day Spa Back Search Customer Last 4 di…" at bounding box center [522, 382] width 1045 height 765
click at [100, 428] on button "Search" at bounding box center [87, 452] width 145 height 49
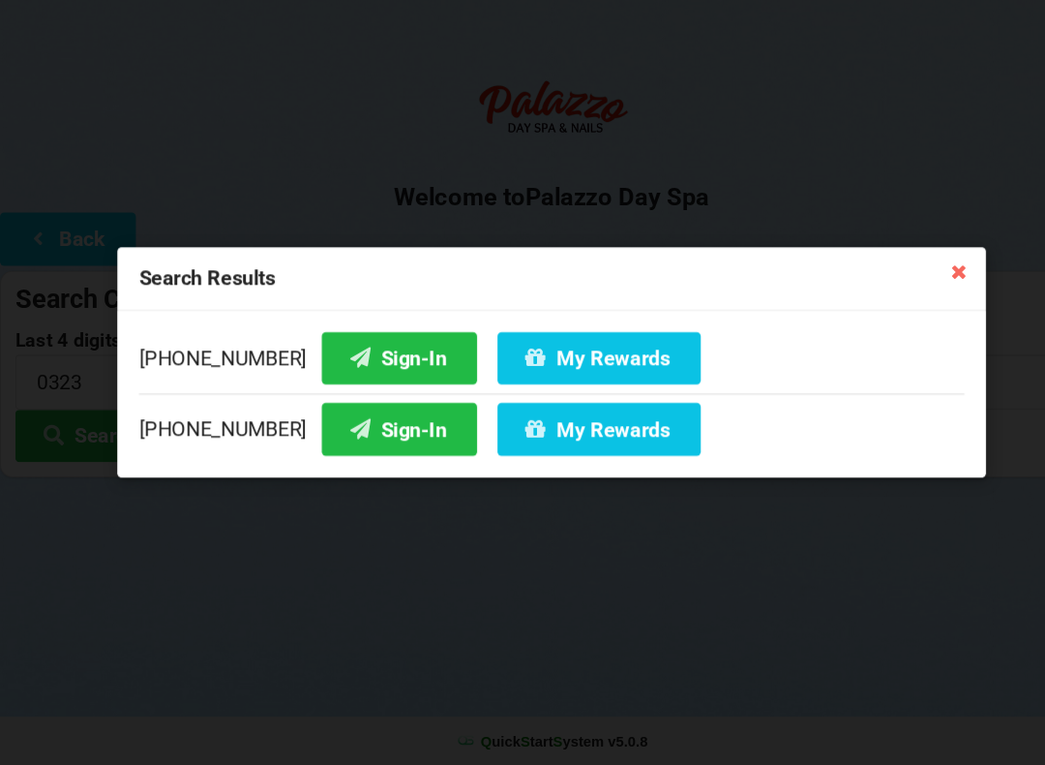
click at [338, 428] on button "Sign-In" at bounding box center [378, 445] width 147 height 49
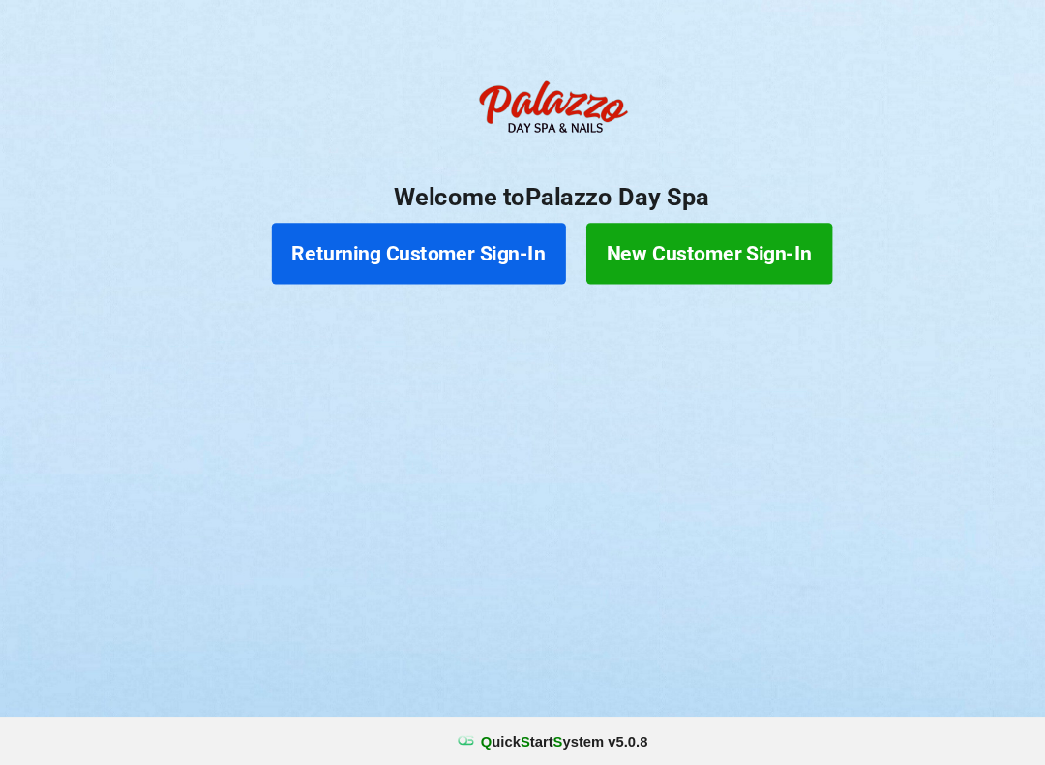
click at [448, 251] on button "Returning Customer Sign-In" at bounding box center [396, 280] width 279 height 58
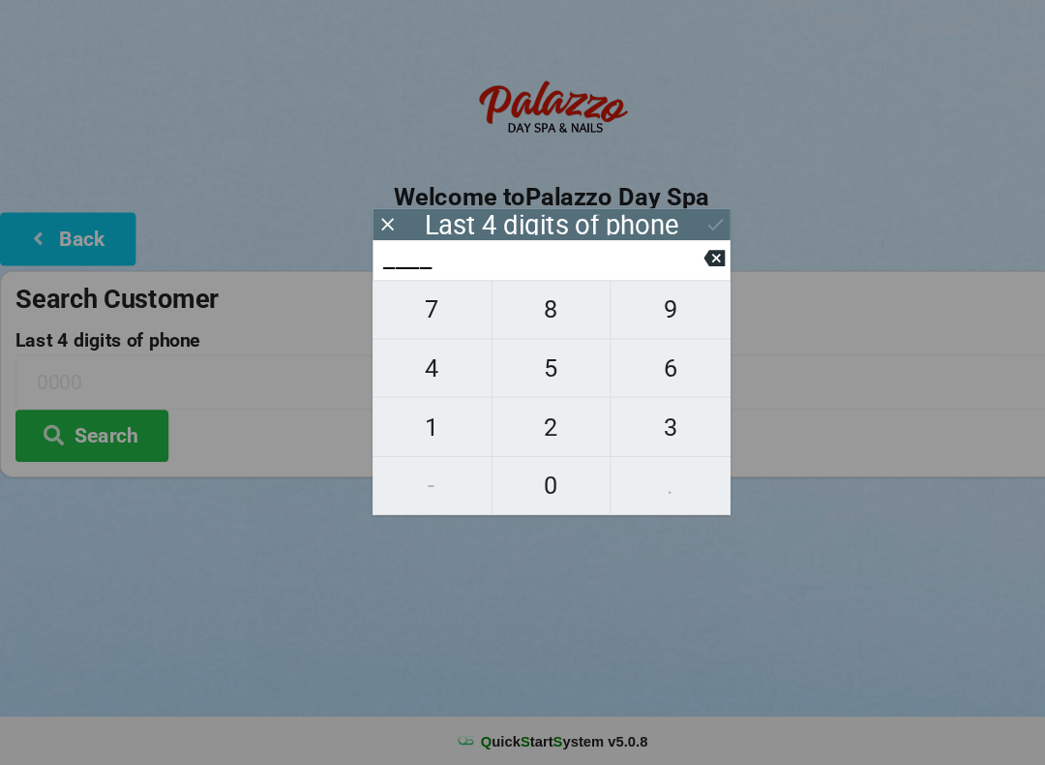
click at [529, 424] on span "2" at bounding box center [523, 444] width 112 height 41
type input "2___"
click at [521, 368] on span "5" at bounding box center [523, 388] width 112 height 41
type input "25__"
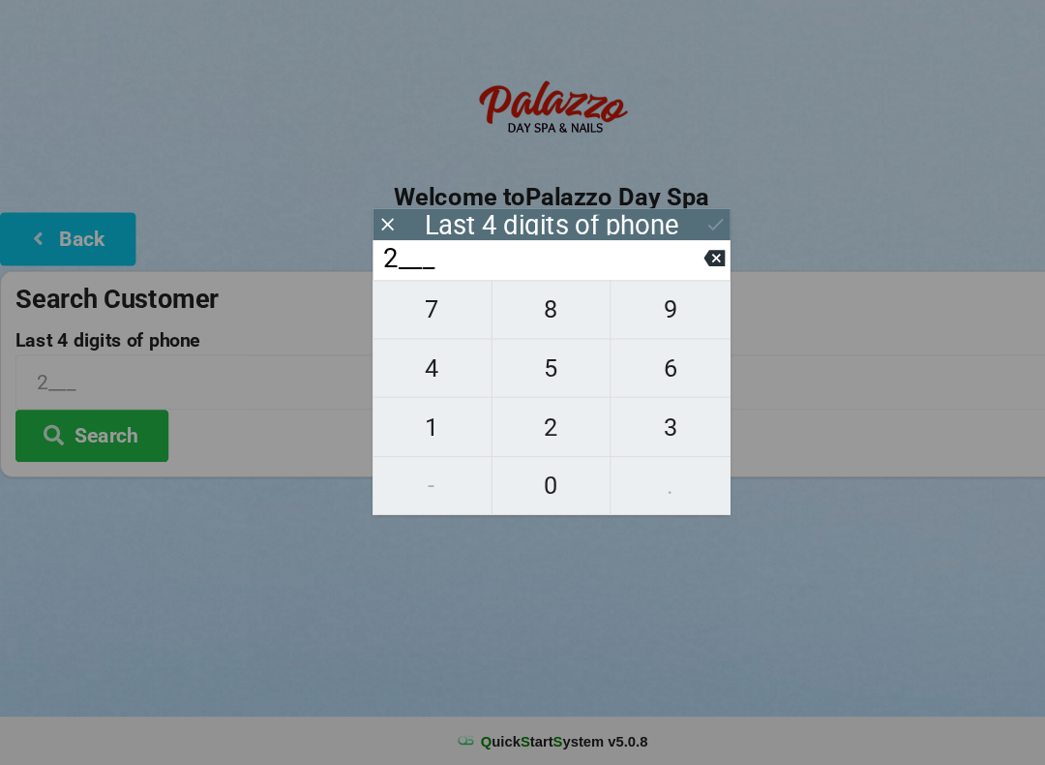
type input "25__"
click at [645, 424] on span "3" at bounding box center [635, 444] width 113 height 41
type input "253_"
click at [645, 313] on span "9" at bounding box center [635, 333] width 113 height 41
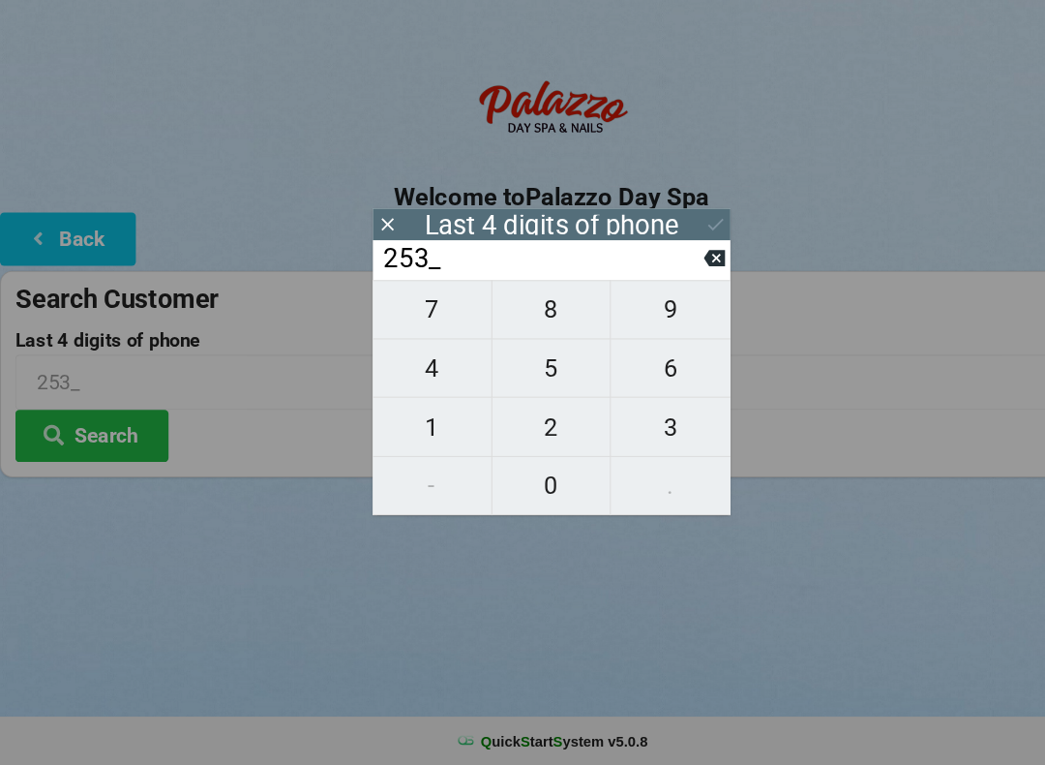
type input "2539"
click at [522, 462] on div "7 8 9 4 5 6 1 2 3 - 0 ." at bounding box center [522, 416] width 339 height 223
click at [674, 277] on icon at bounding box center [677, 284] width 20 height 15
click at [665, 269] on input "253_" at bounding box center [514, 284] width 306 height 31
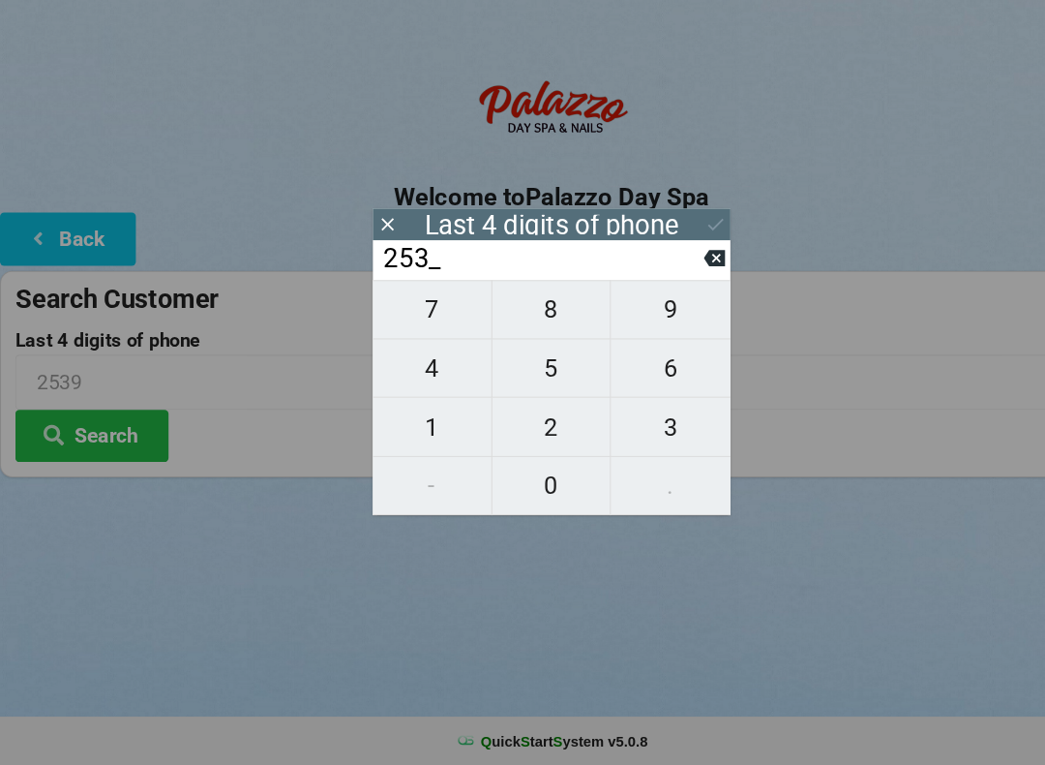
click at [668, 274] on icon at bounding box center [677, 284] width 20 height 20
click at [669, 274] on icon at bounding box center [677, 284] width 20 height 20
click at [666, 269] on input "2___" at bounding box center [514, 284] width 306 height 31
click at [669, 274] on icon at bounding box center [677, 284] width 20 height 20
click at [421, 370] on span "4" at bounding box center [409, 388] width 112 height 41
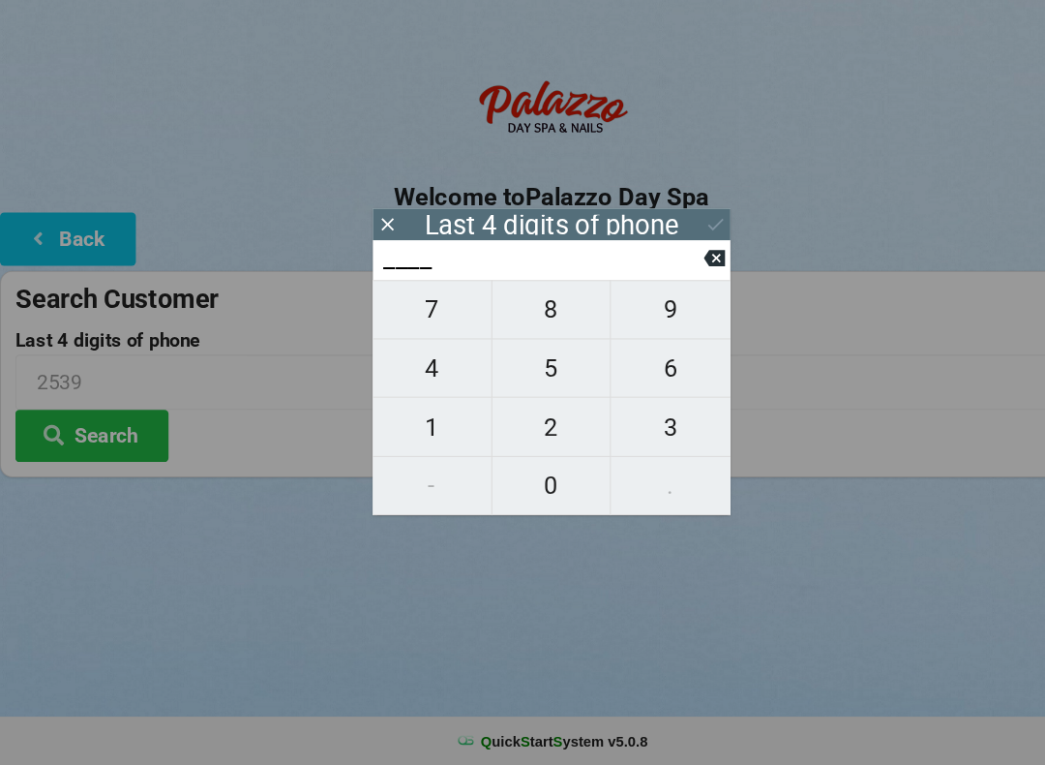
type input "4___"
click at [535, 424] on span "2" at bounding box center [523, 444] width 112 height 41
type input "42__"
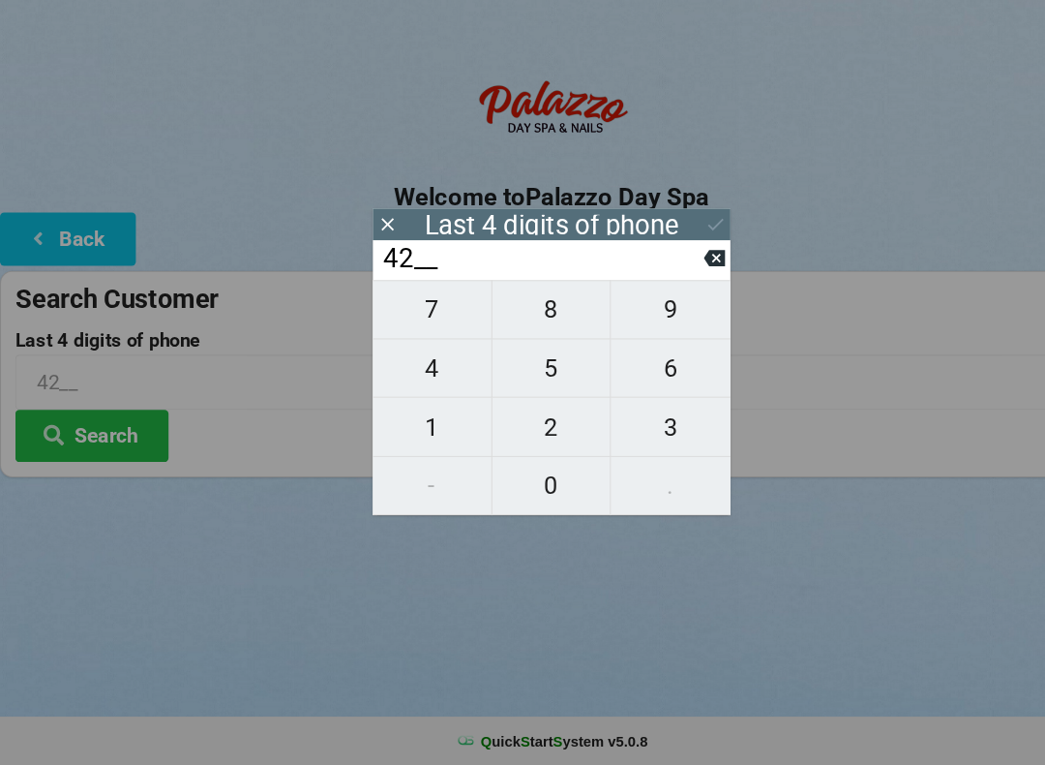
click at [636, 424] on span "3" at bounding box center [635, 444] width 113 height 41
type input "423_"
click at [637, 424] on span "3" at bounding box center [635, 444] width 113 height 41
type input "4233"
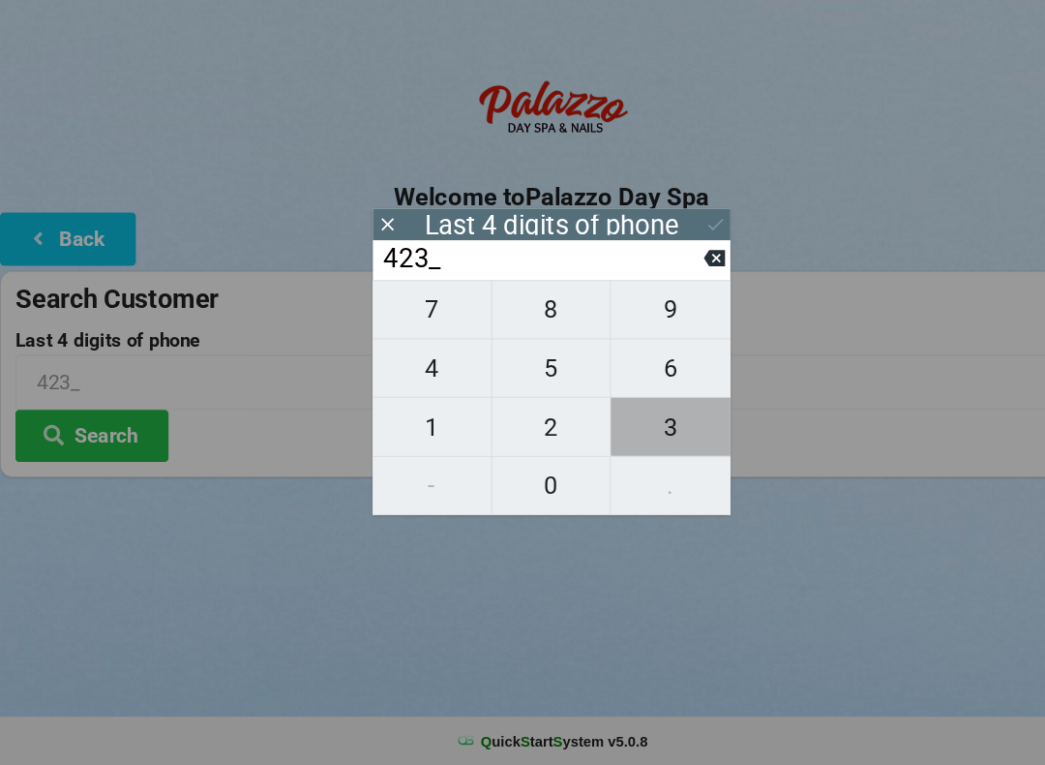
type input "4233"
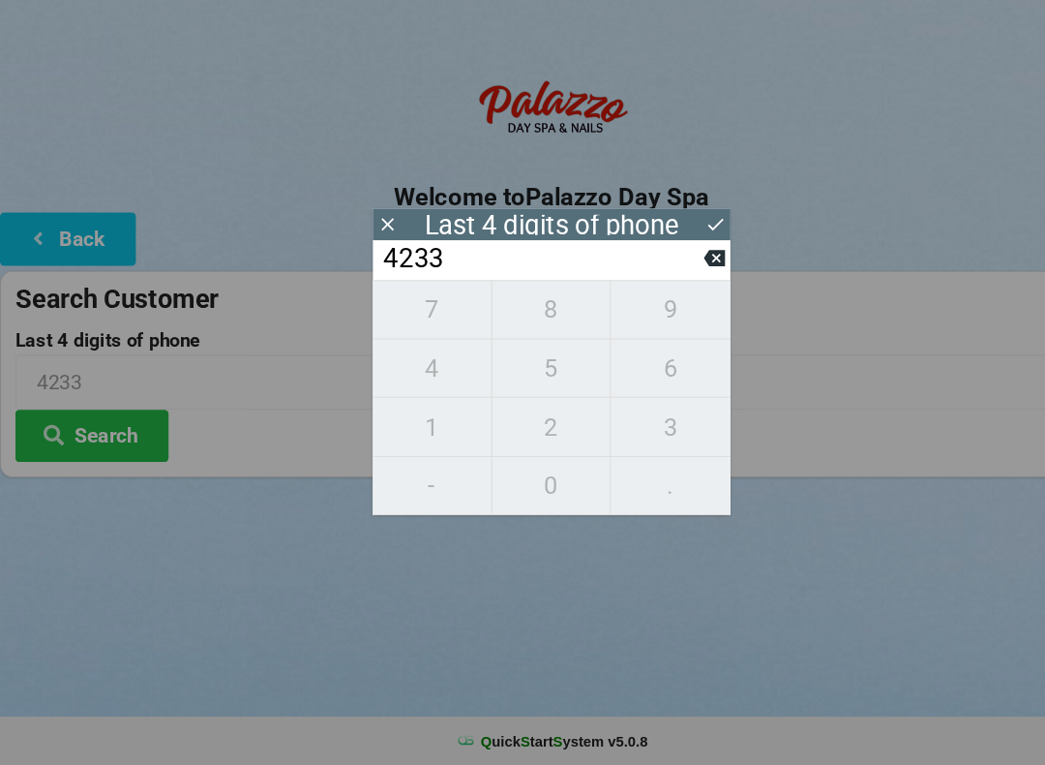
click at [672, 242] on icon at bounding box center [678, 252] width 20 height 20
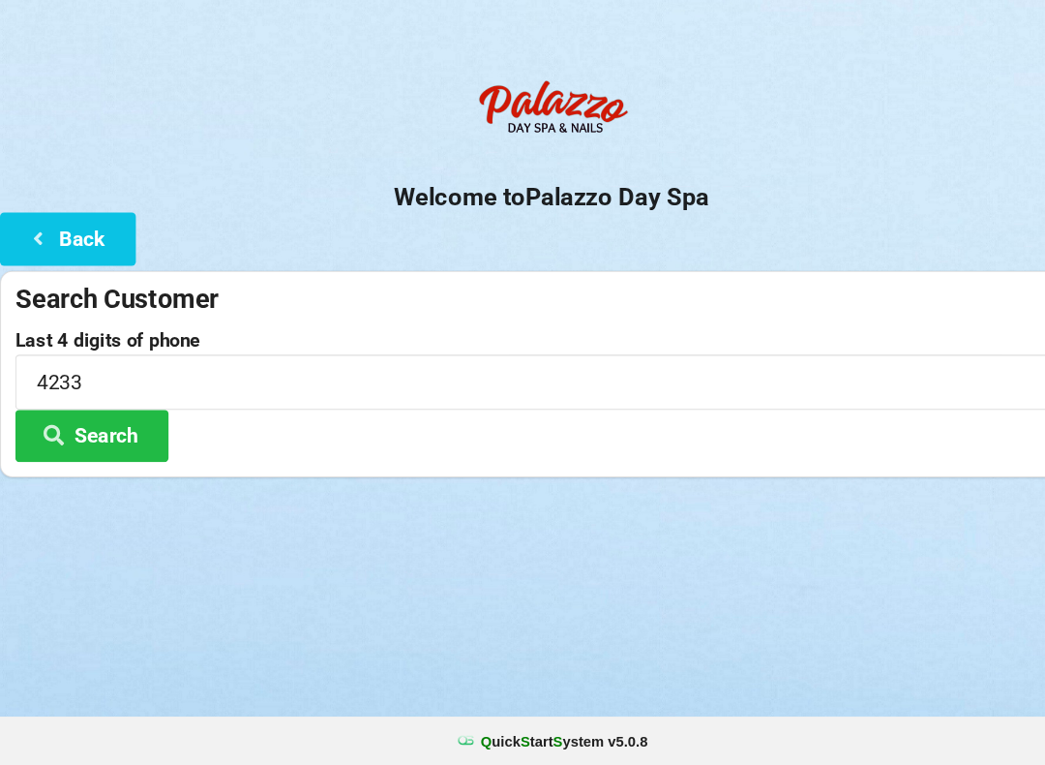
click at [106, 428] on button "Search" at bounding box center [87, 452] width 145 height 49
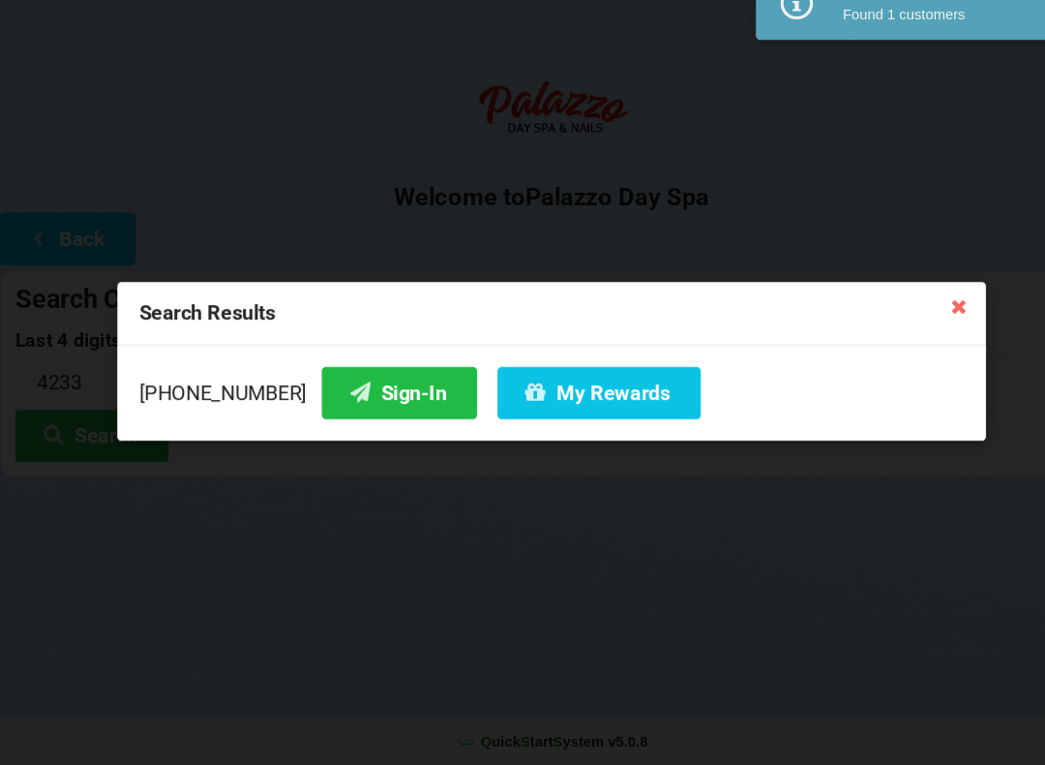
click at [363, 387] on button "Sign-In" at bounding box center [378, 411] width 147 height 49
